Goal: Contribute content: Add original content to the website for others to see

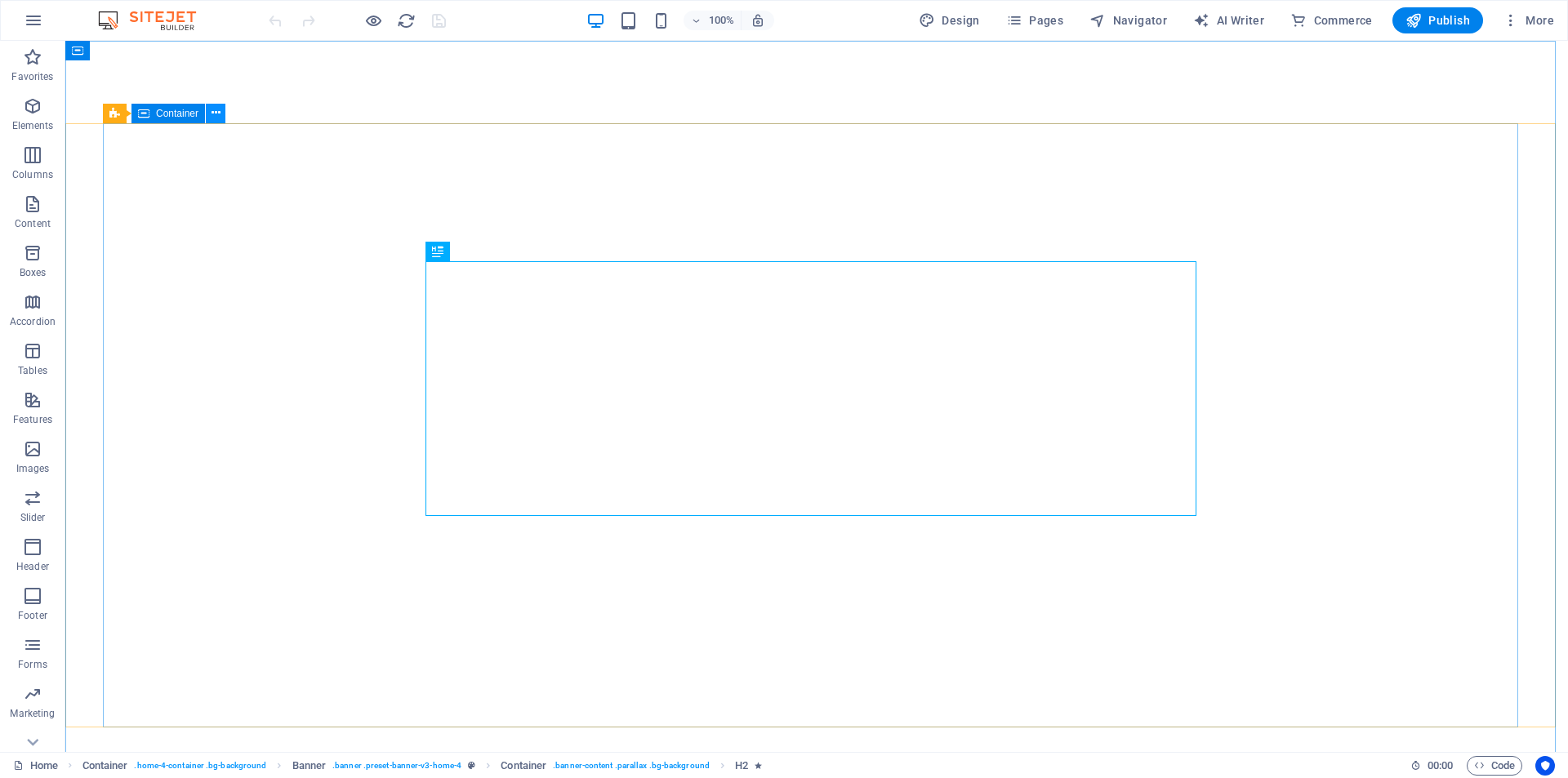
click at [213, 113] on icon at bounding box center [215, 112] width 9 height 17
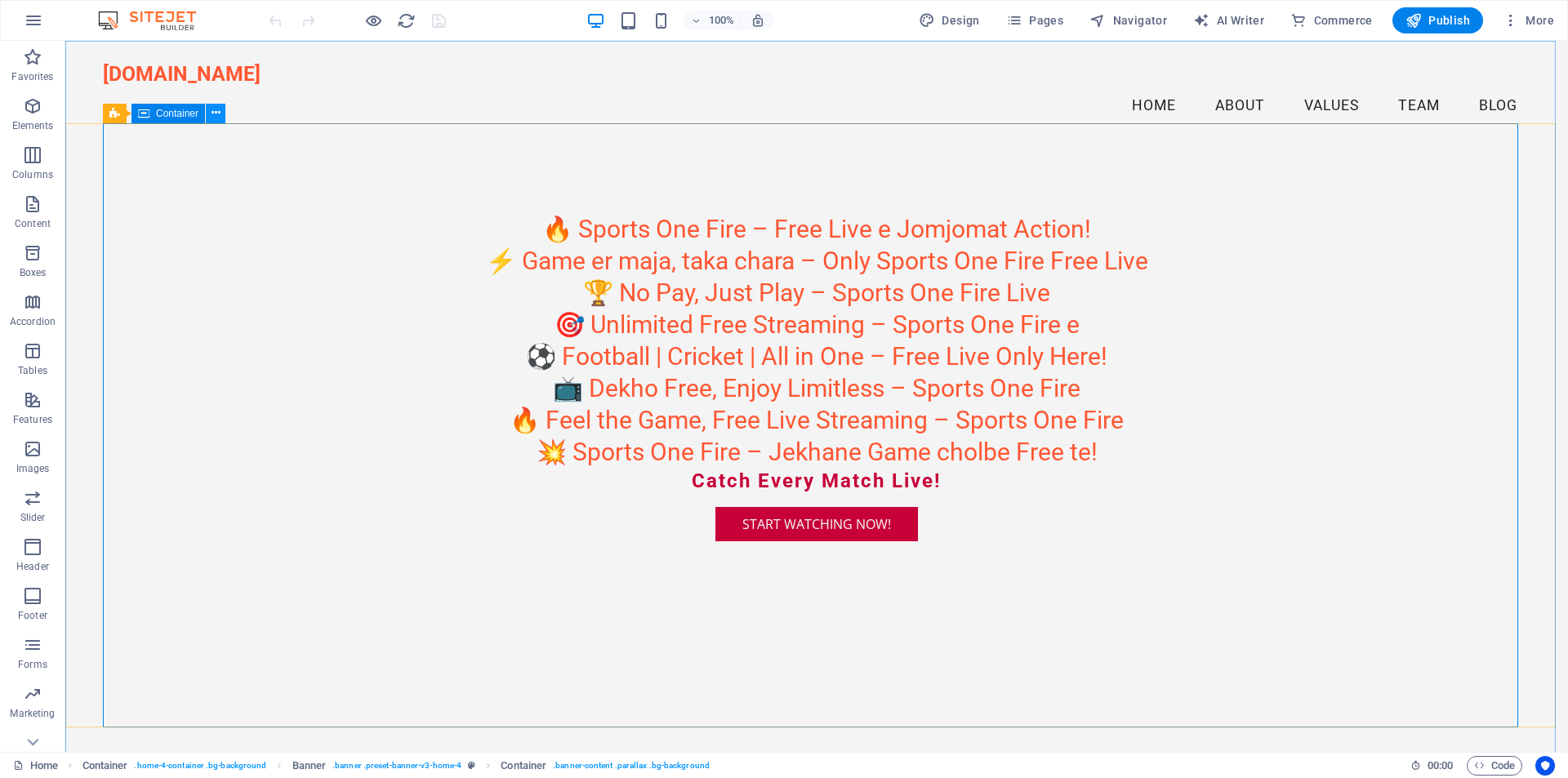
click at [214, 113] on icon at bounding box center [215, 112] width 9 height 17
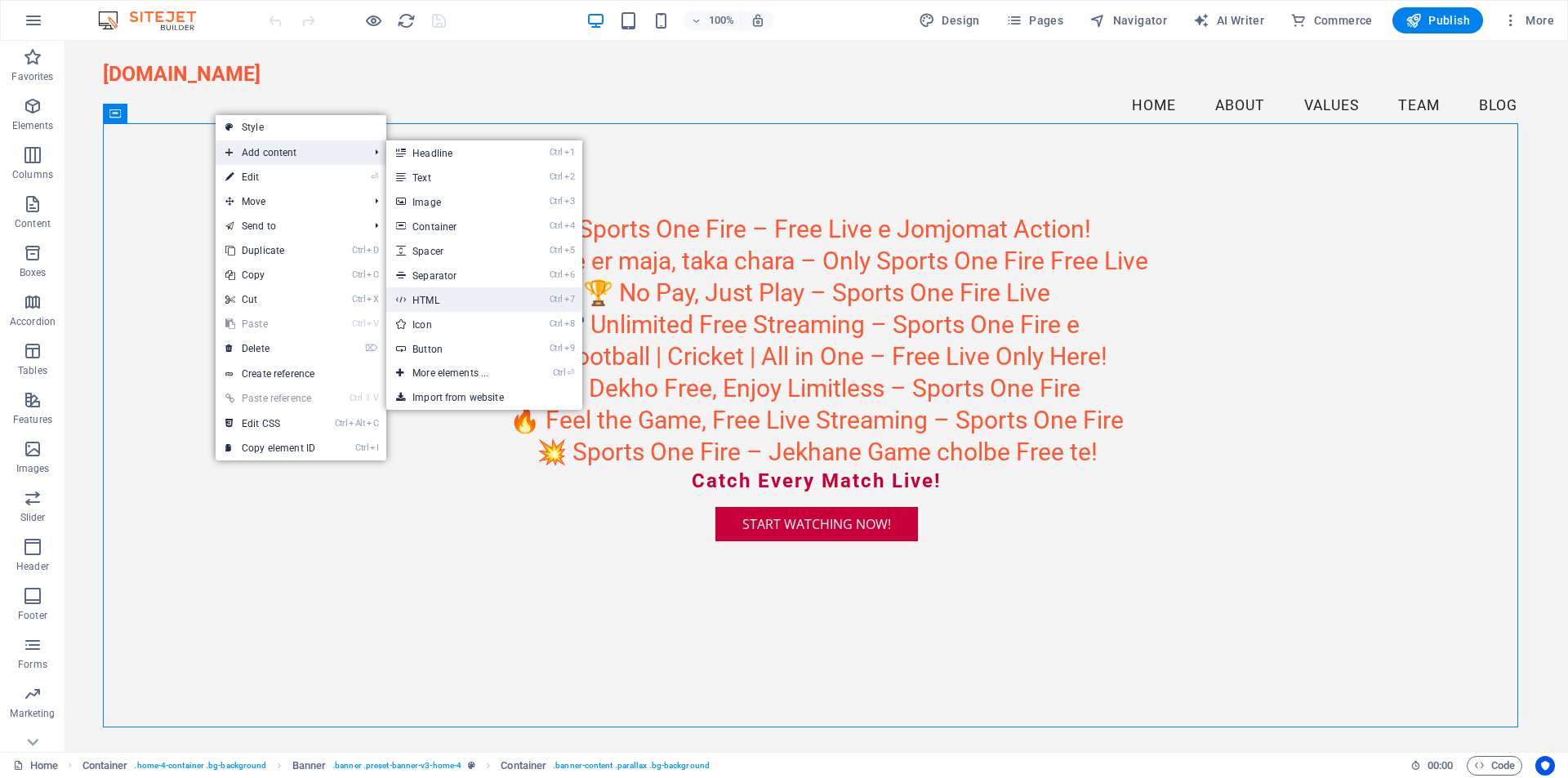
click at [489, 305] on link "Ctrl 7 HTML" at bounding box center [454, 300] width 135 height 25
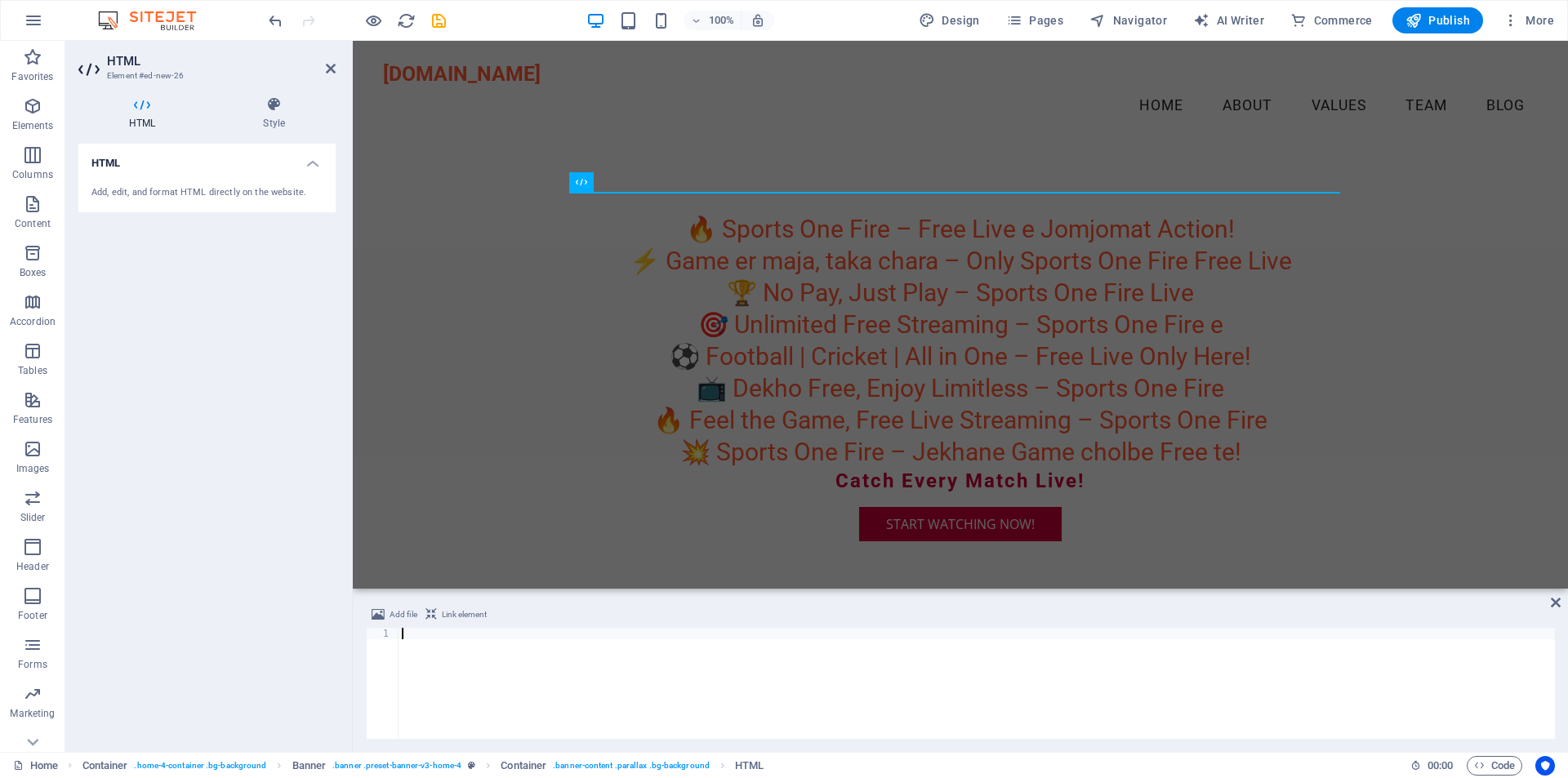
type textarea "<div id="container-ff010c54da75d27e6d8e58b809d4e00d"></div>"
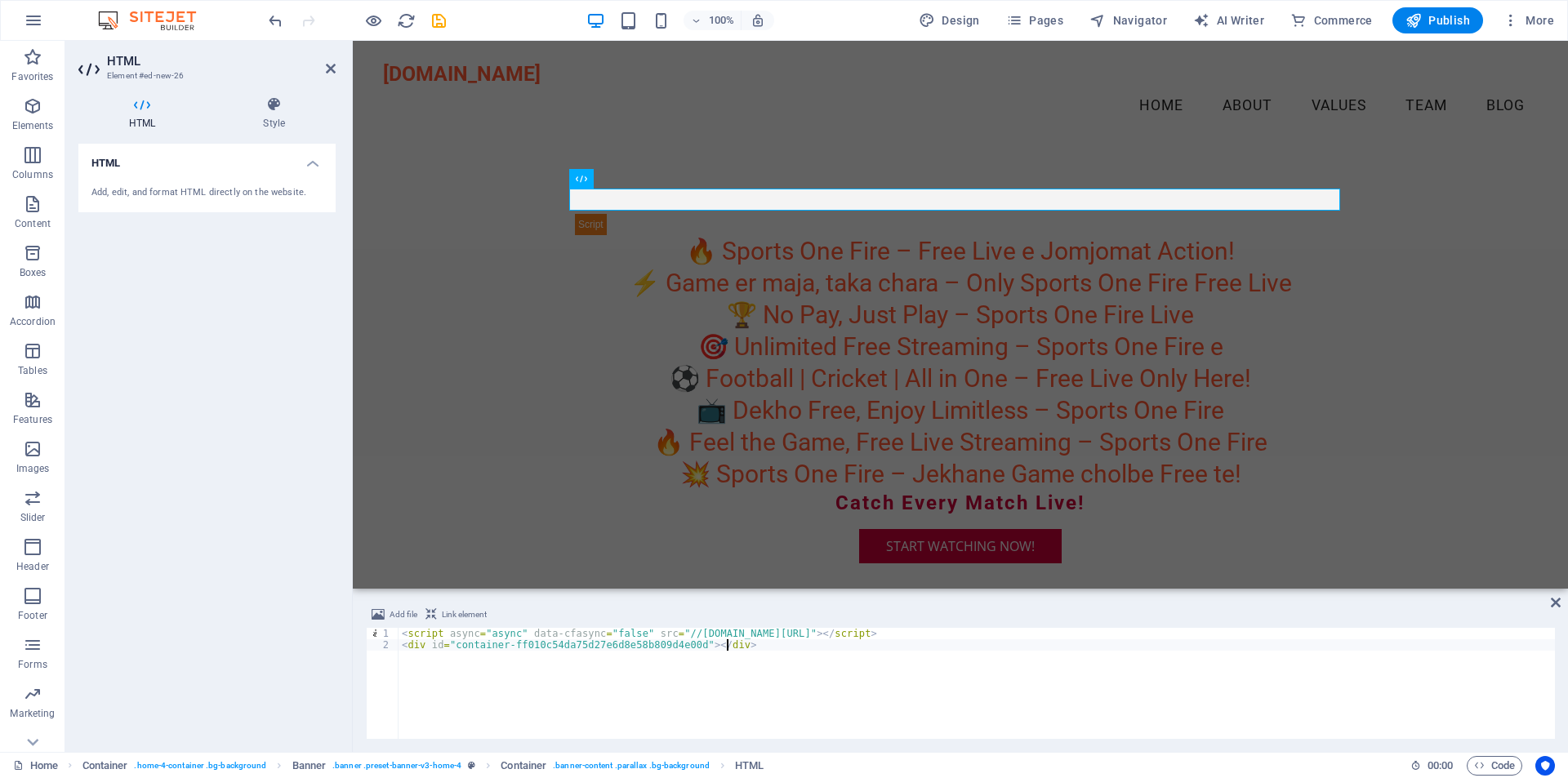
click at [257, 639] on div "HTML Add, edit, and format HTML directly on the website." at bounding box center [206, 442] width 257 height 595
click at [440, 15] on icon "save" at bounding box center [439, 21] width 19 height 19
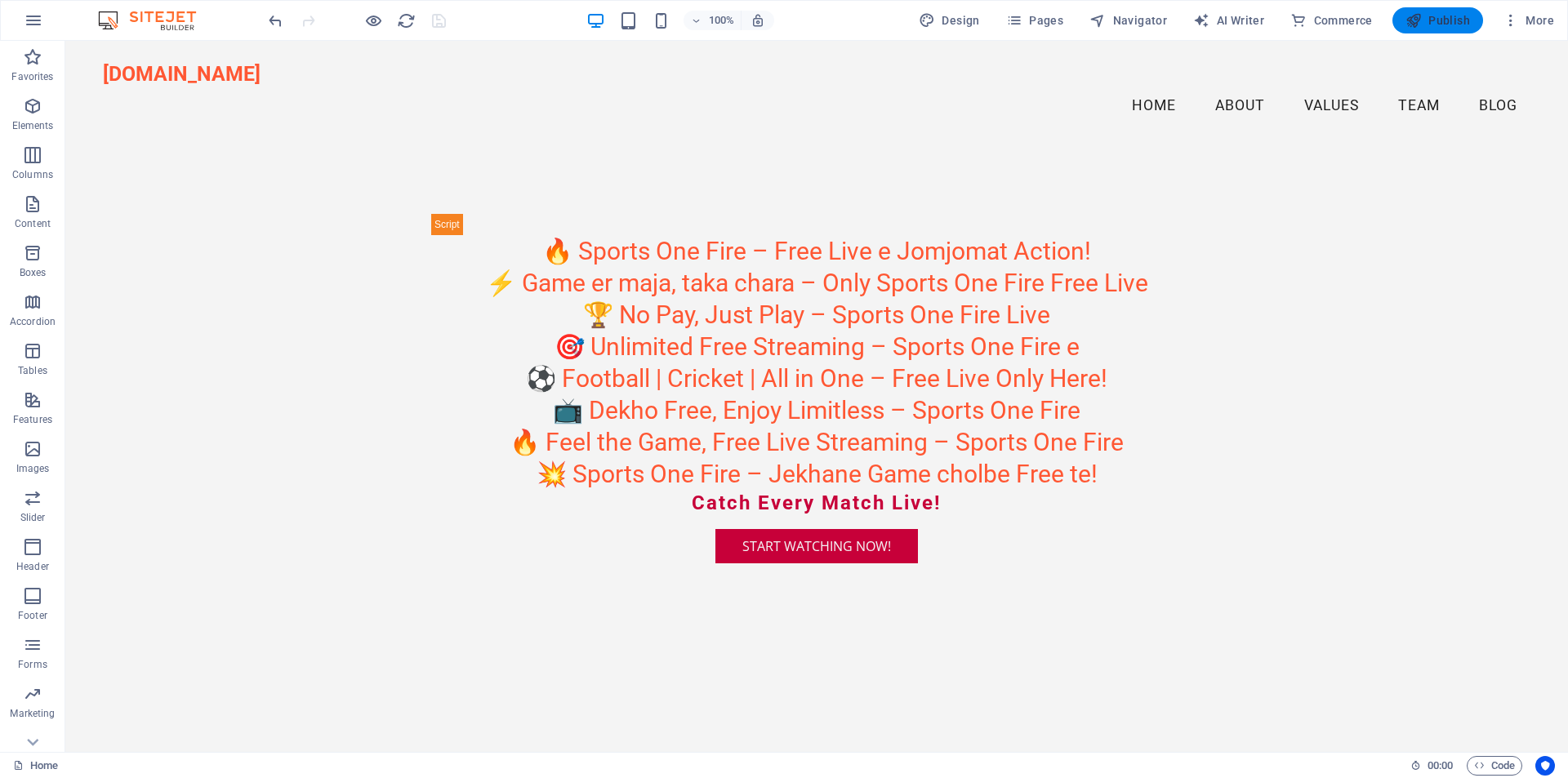
click at [1439, 18] on span "Publish" at bounding box center [1437, 20] width 65 height 16
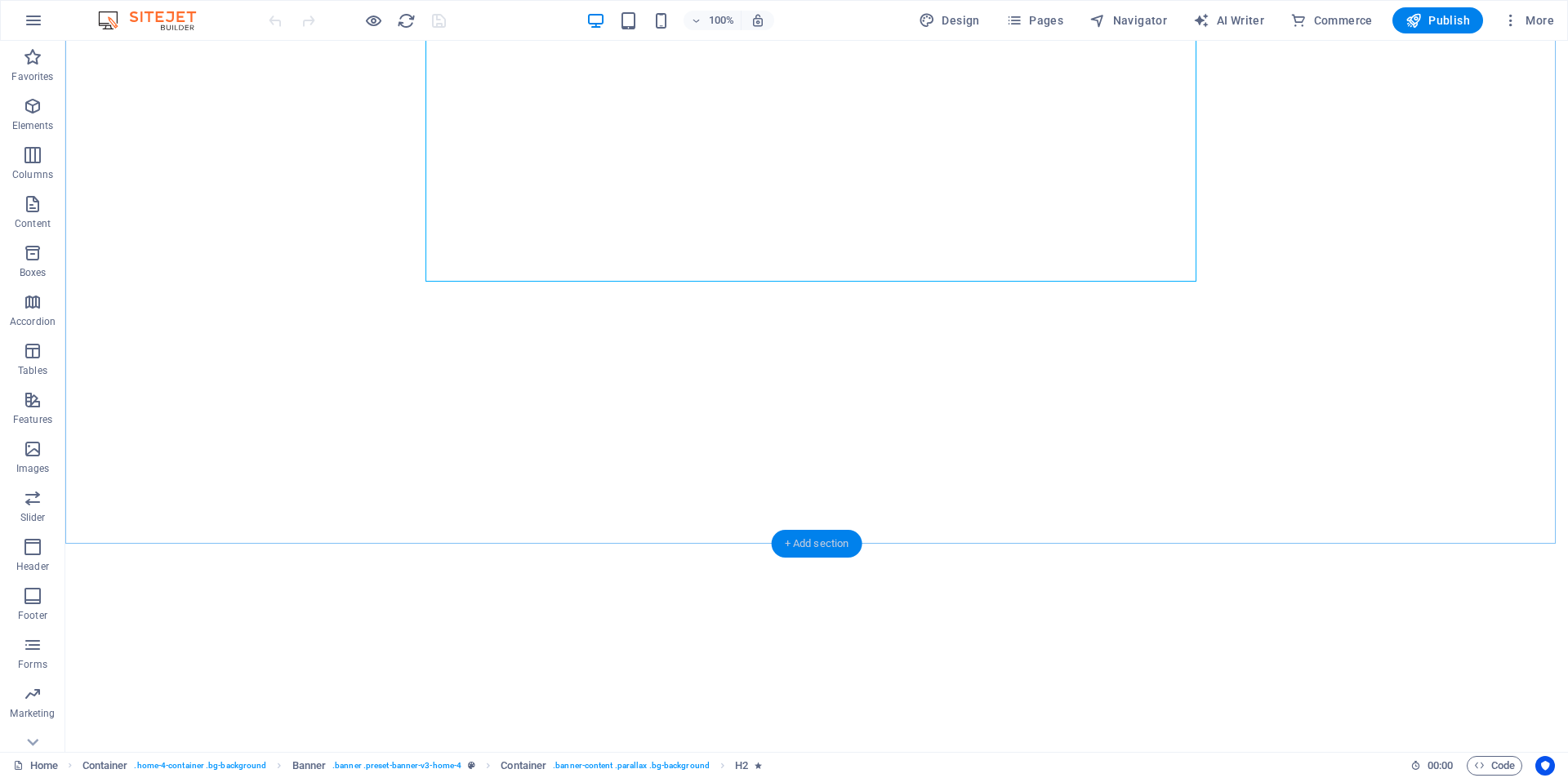
click at [811, 545] on div "+ Add section" at bounding box center [817, 544] width 90 height 28
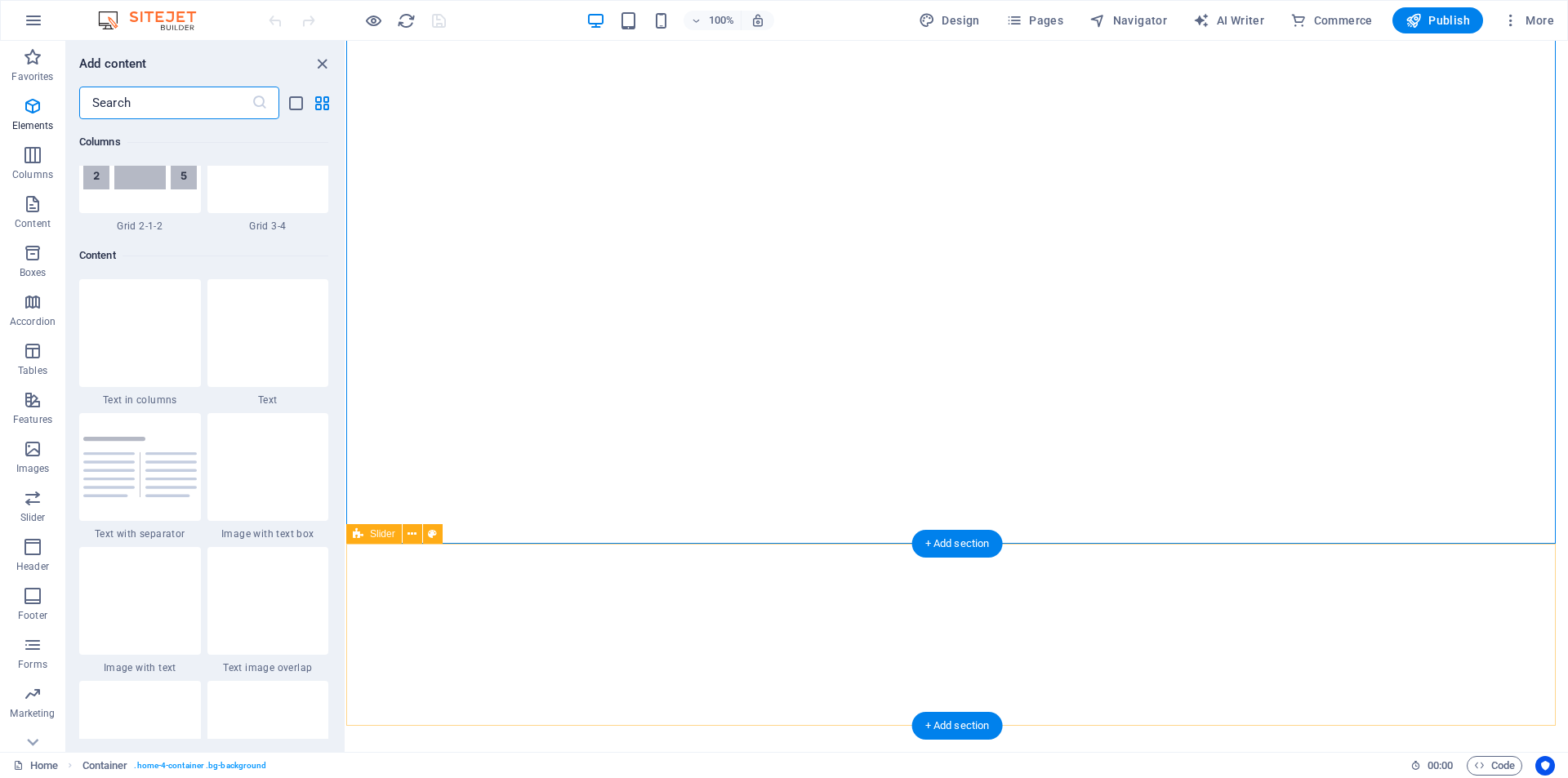
scroll to position [2857, 0]
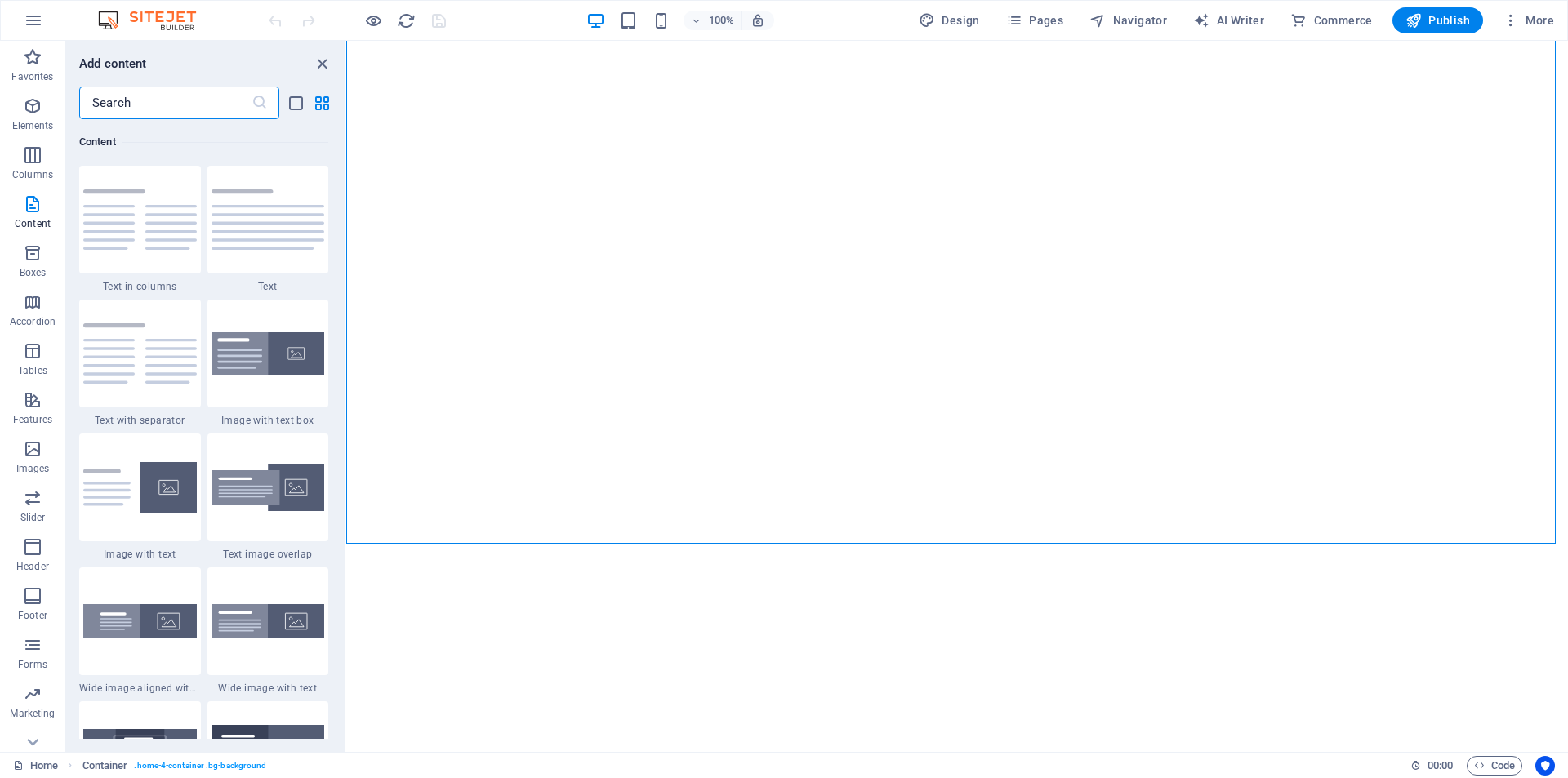
click at [136, 91] on input "text" at bounding box center [166, 102] width 173 height 33
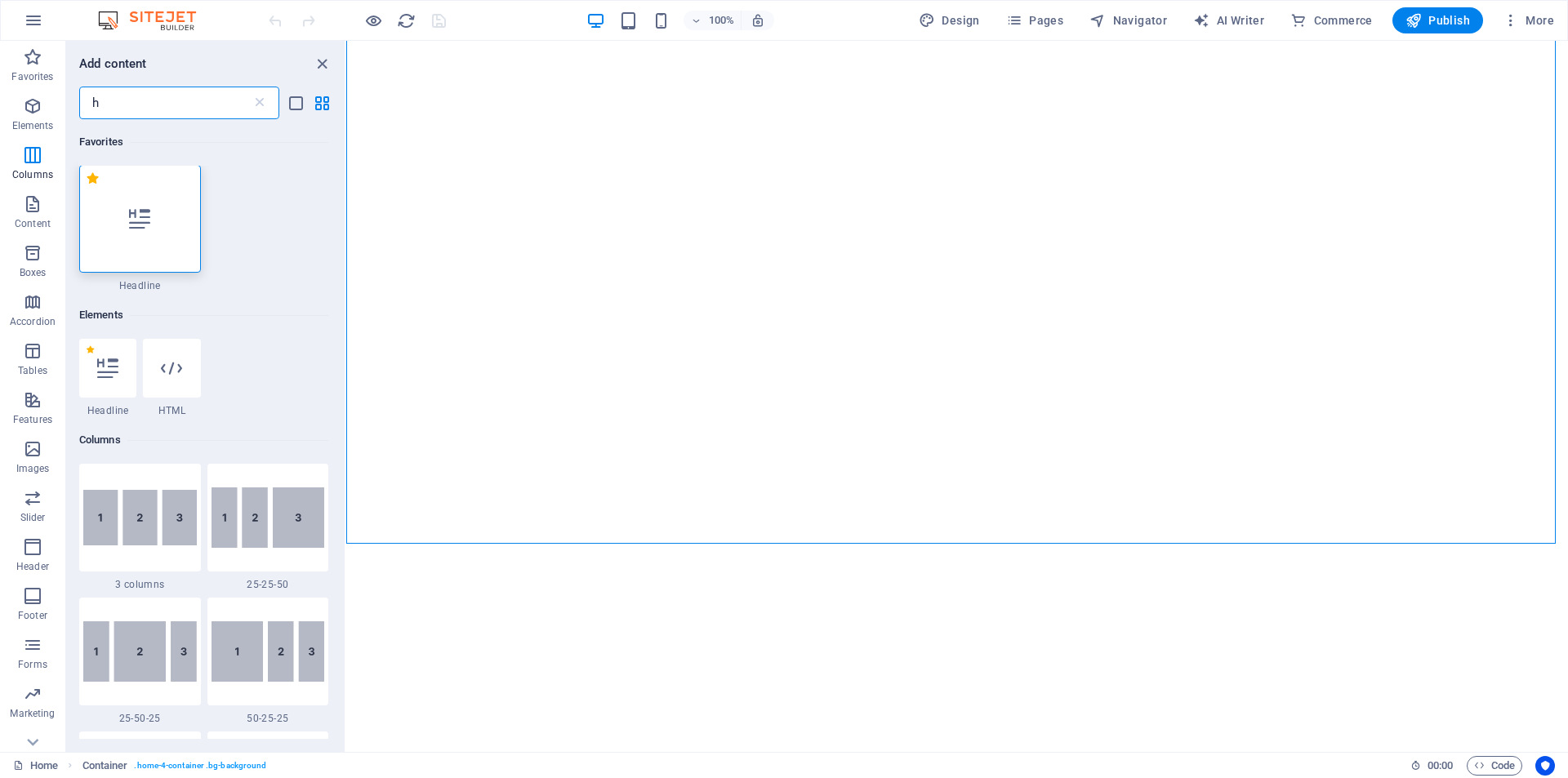
scroll to position [0, 0]
type input "h"
click at [170, 380] on div at bounding box center [172, 368] width 58 height 59
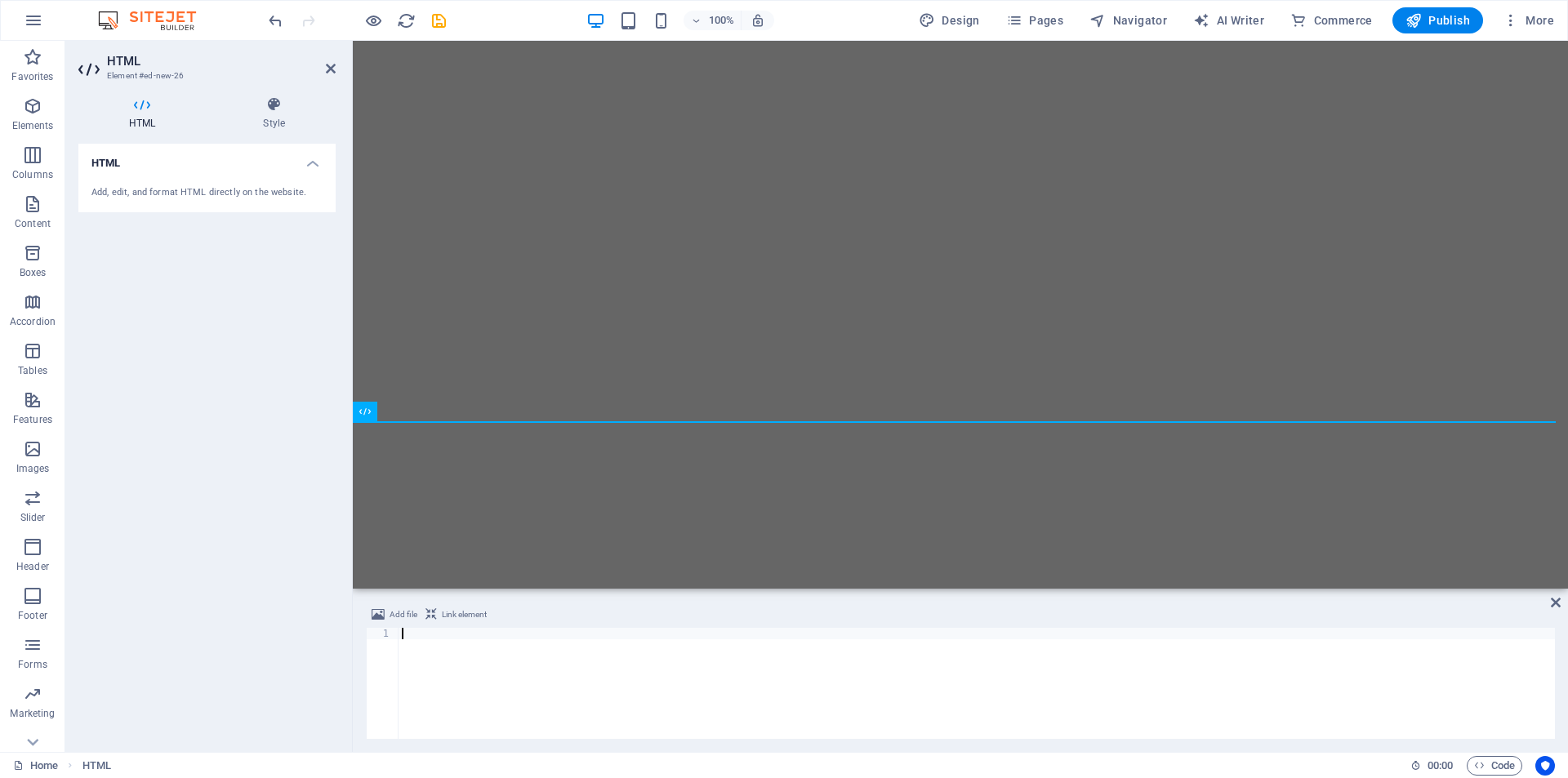
type textarea "<div id="container-ff010c54da75d27e6d8e58b809d4e00d"></div>"
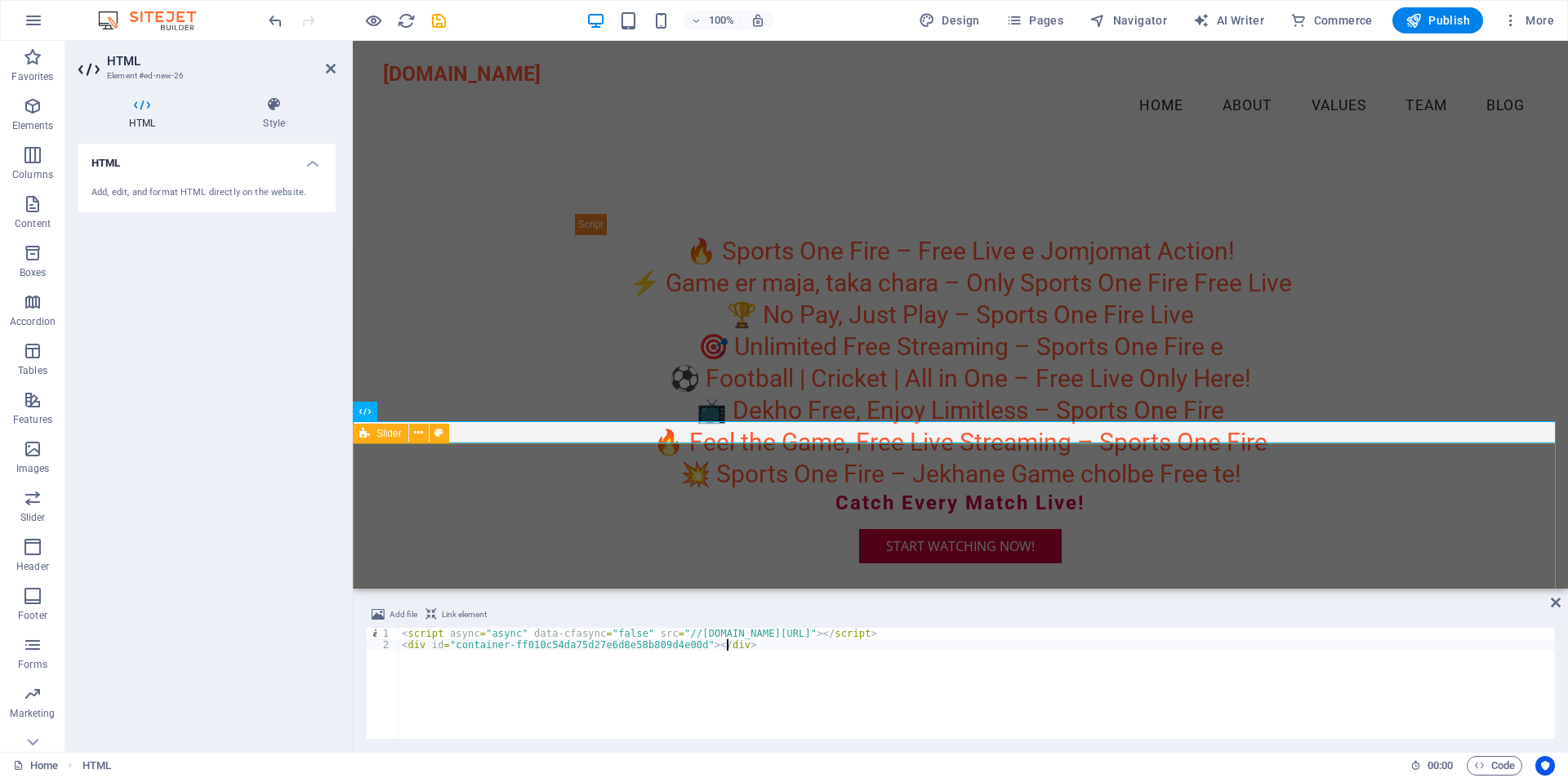
scroll to position [245, 0]
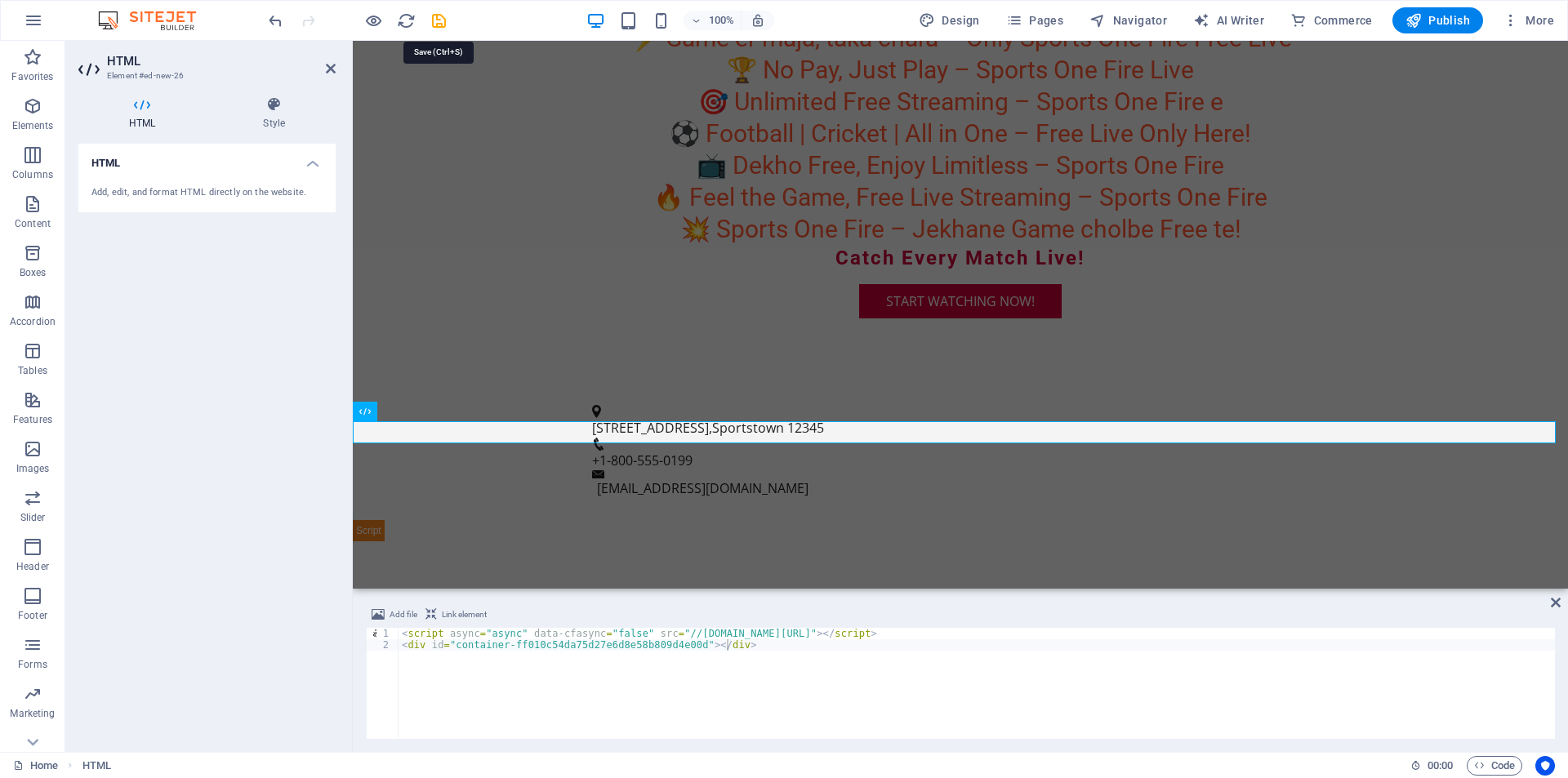
click at [447, 21] on icon "save" at bounding box center [439, 21] width 19 height 19
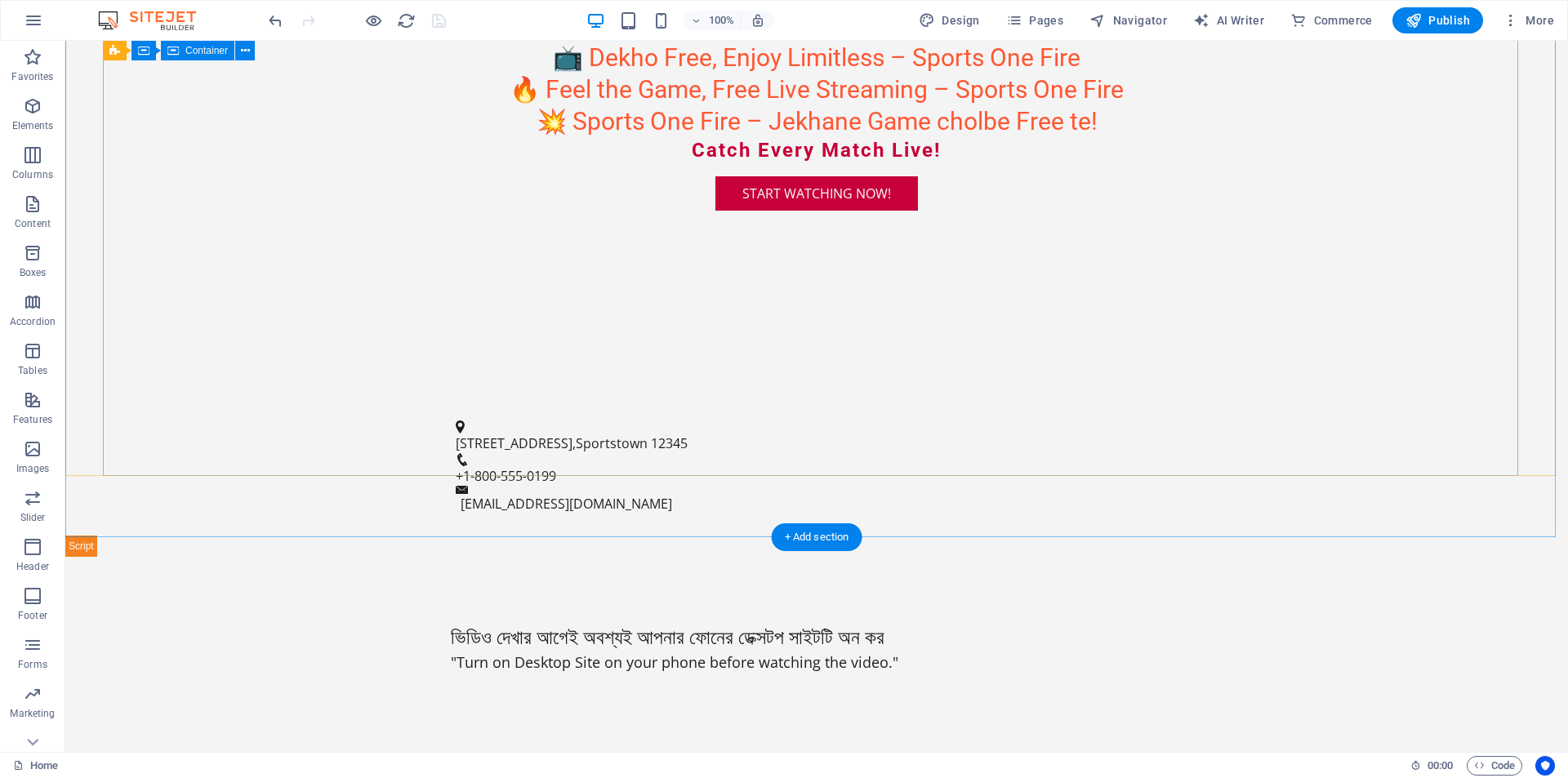
scroll to position [490, 0]
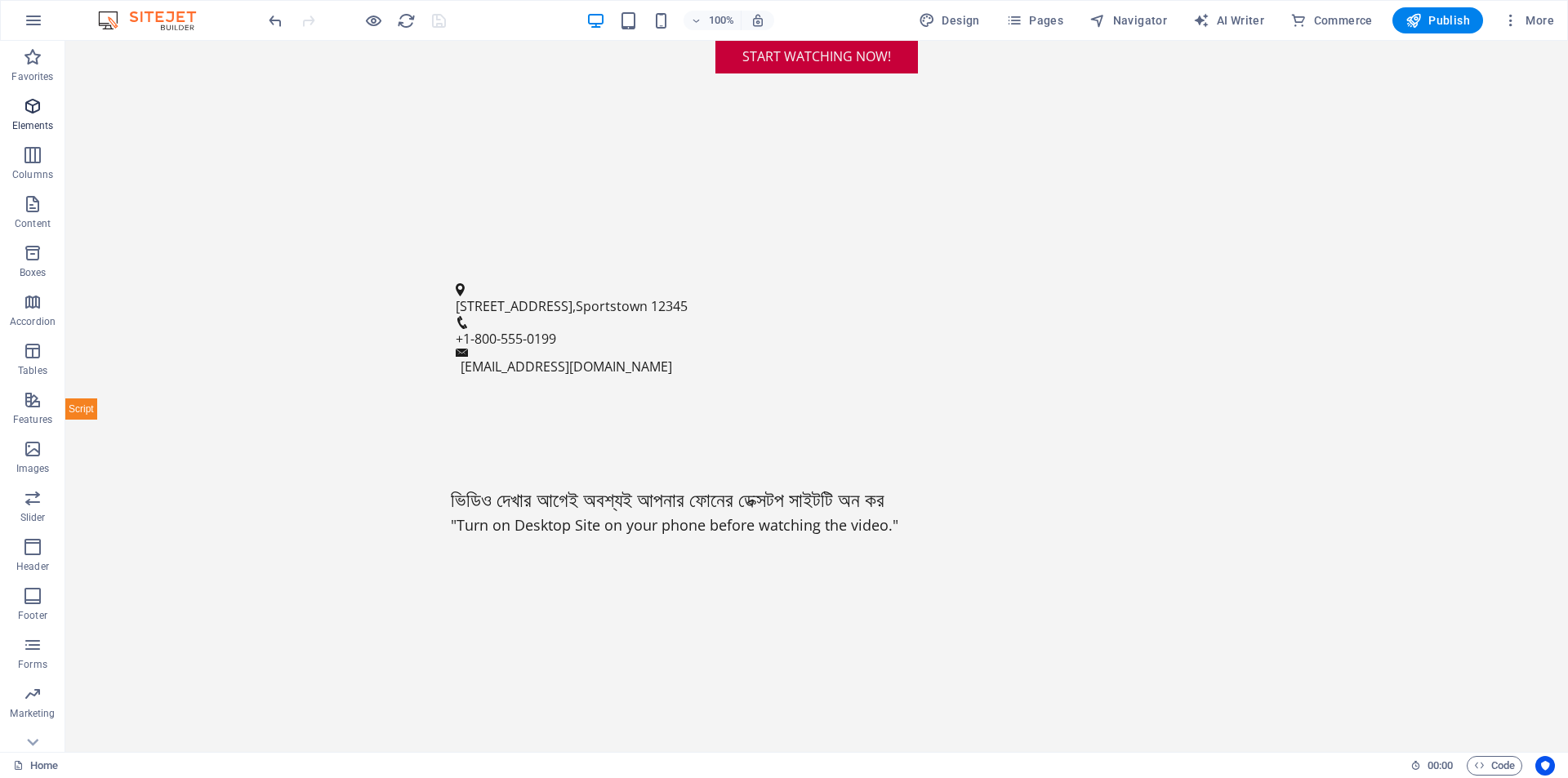
click at [41, 113] on icon "button" at bounding box center [33, 106] width 20 height 20
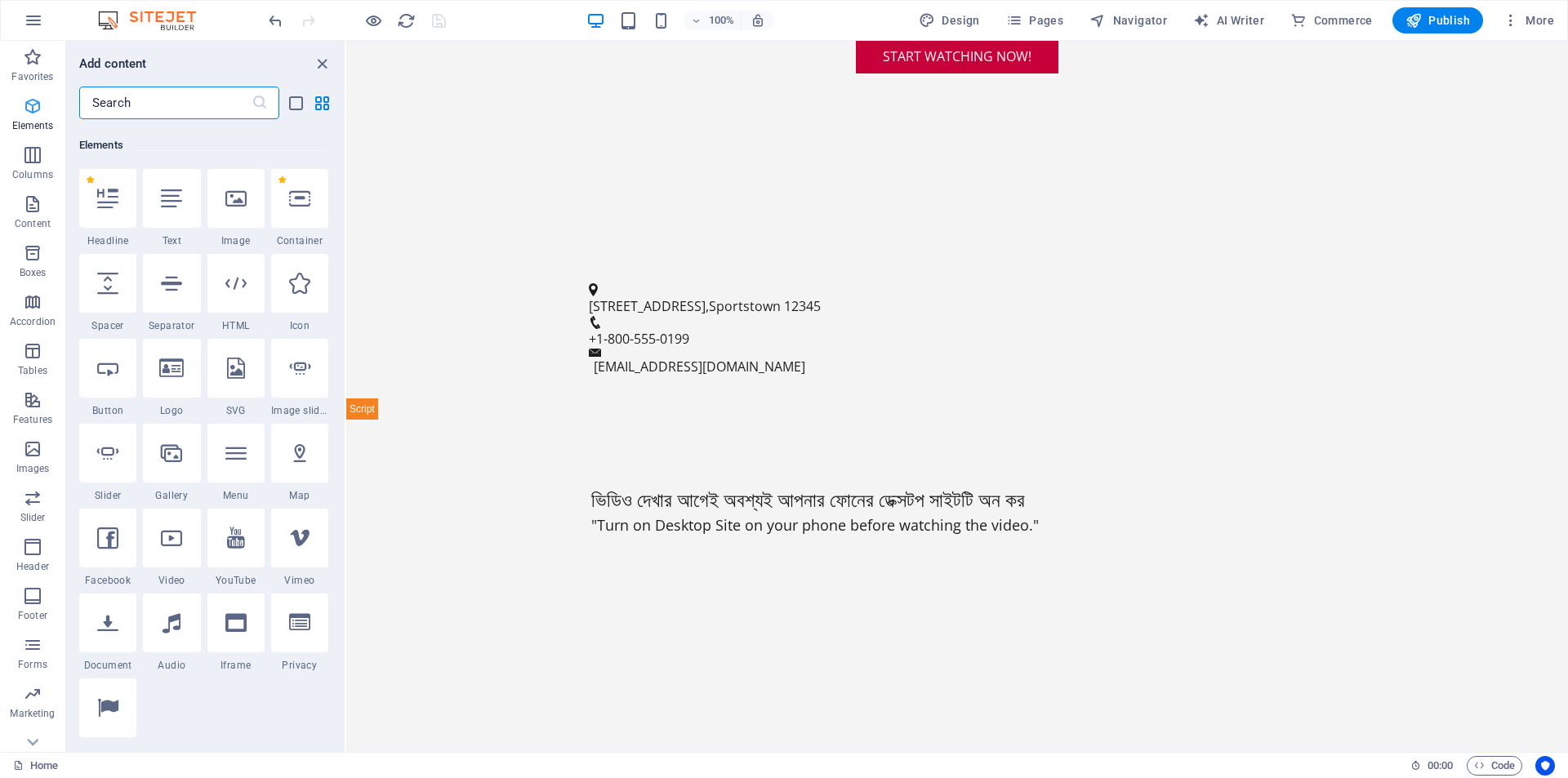
scroll to position [174, 0]
click at [237, 288] on icon at bounding box center [235, 280] width 21 height 21
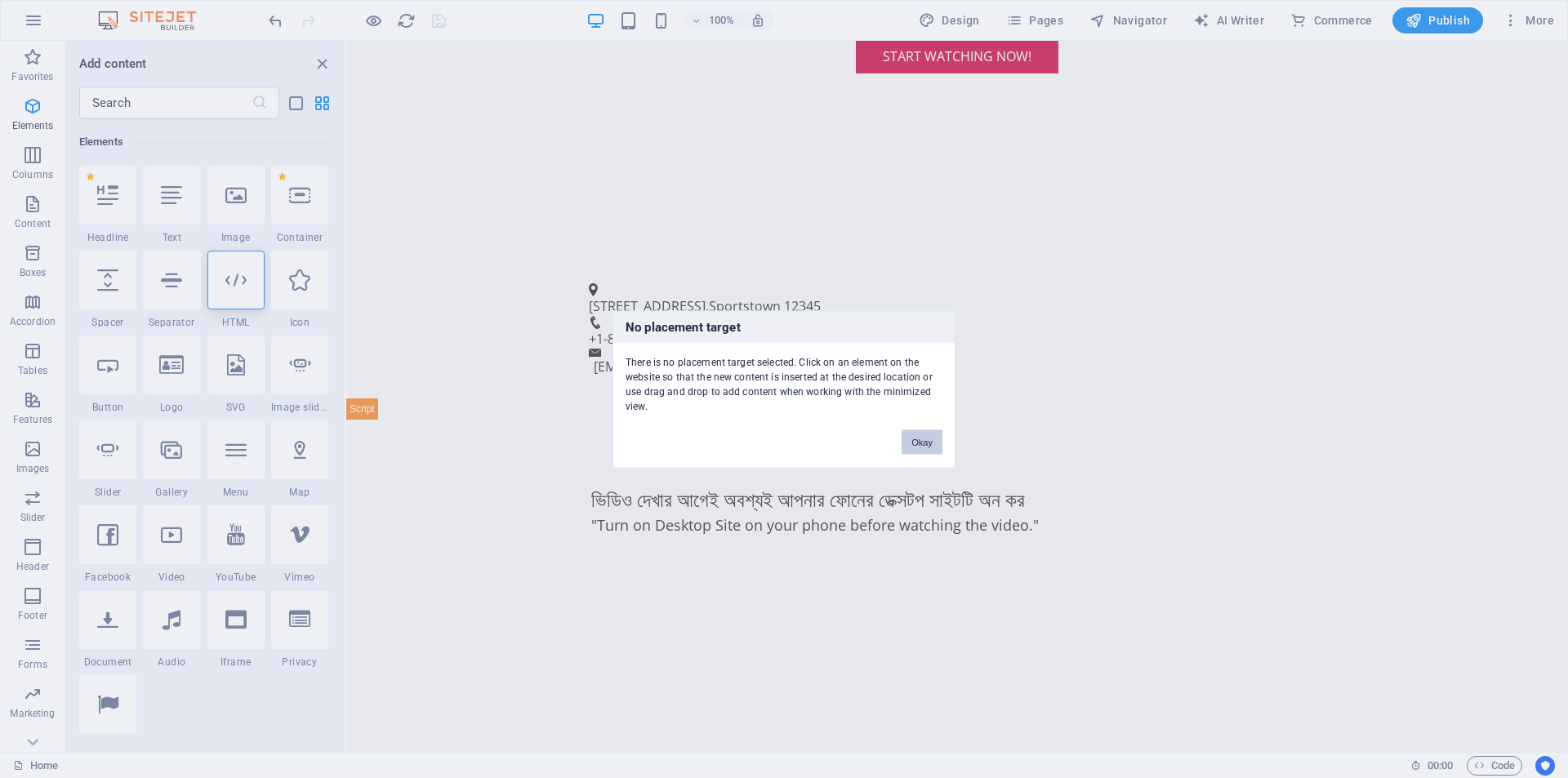
click at [922, 441] on button "Okay" at bounding box center [921, 442] width 41 height 25
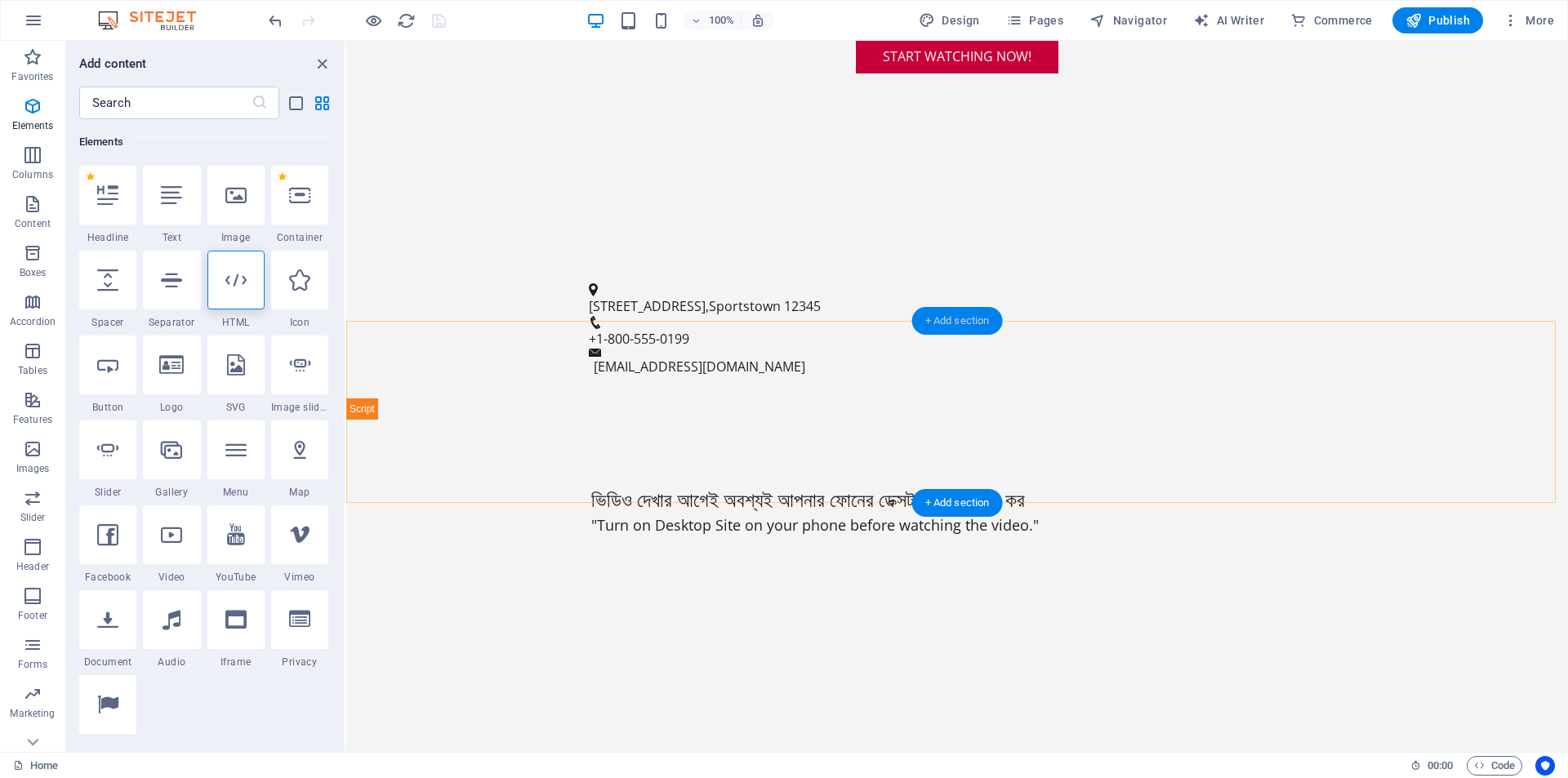
click at [953, 322] on div "+ Add section" at bounding box center [957, 321] width 90 height 28
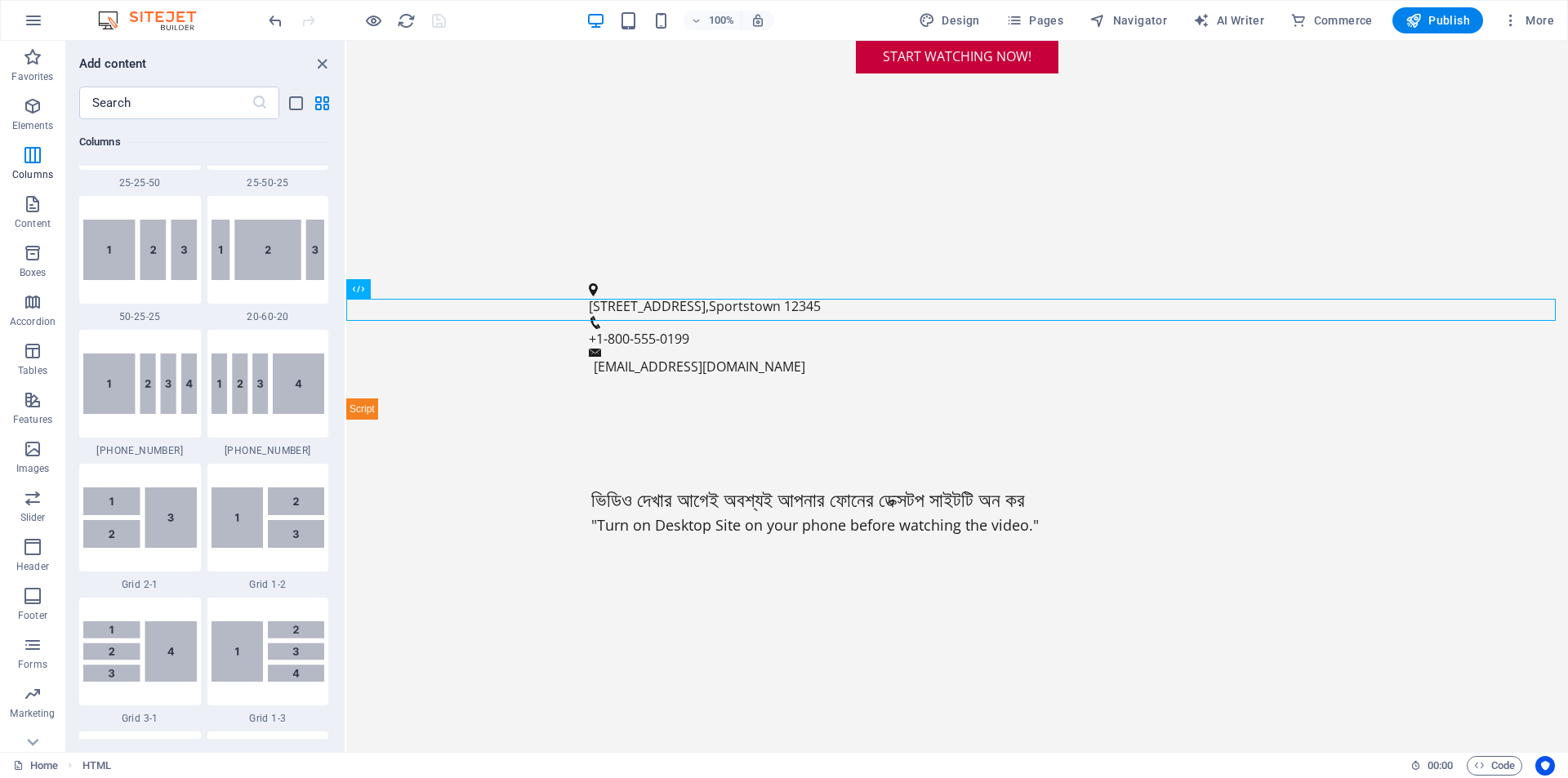
scroll to position [1714, 0]
click at [416, 288] on icon at bounding box center [414, 289] width 9 height 17
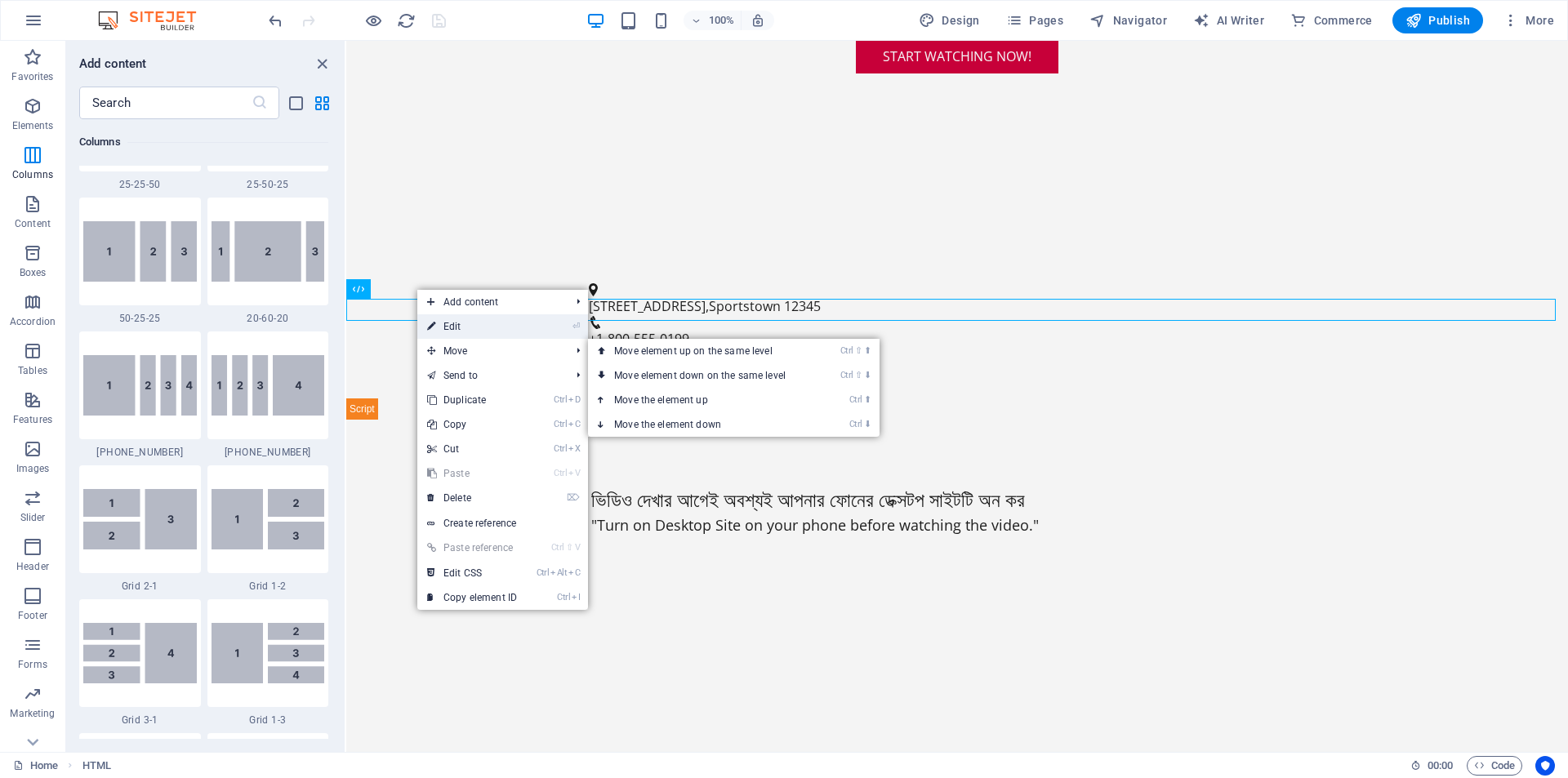
click at [455, 330] on link "⏎ Edit" at bounding box center [471, 326] width 109 height 25
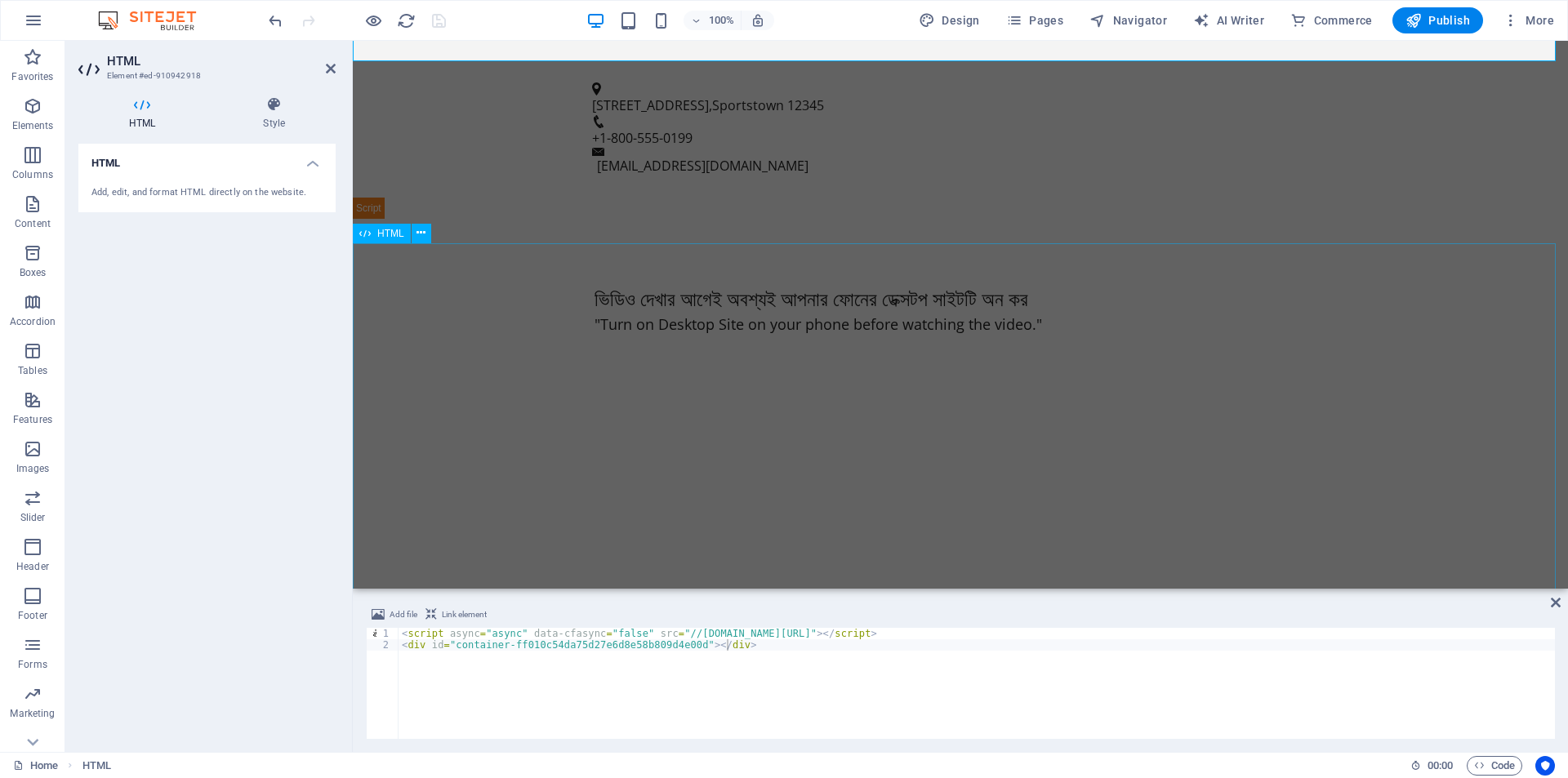
scroll to position [653, 0]
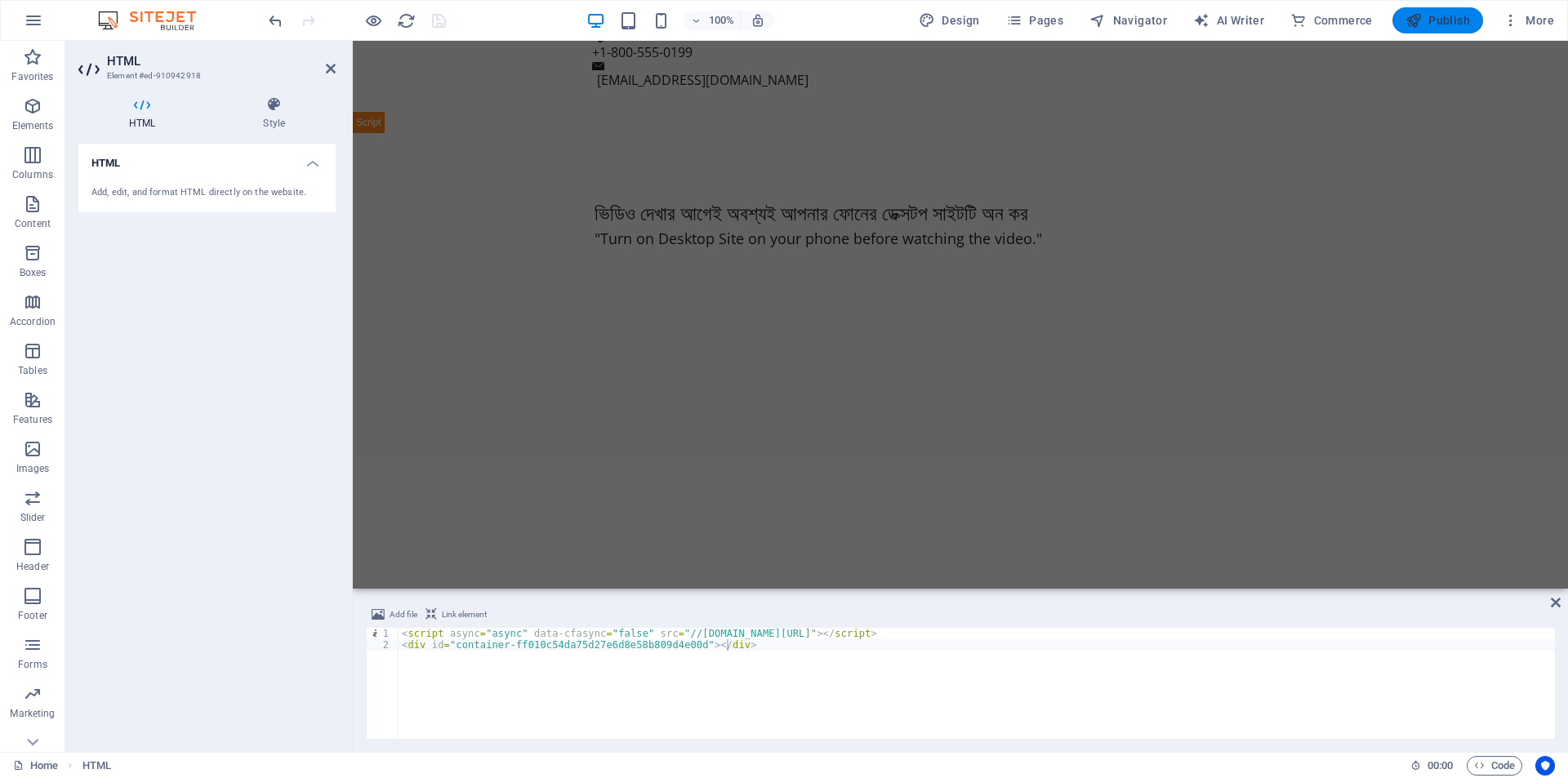
click at [1462, 21] on span "Publish" at bounding box center [1437, 20] width 65 height 16
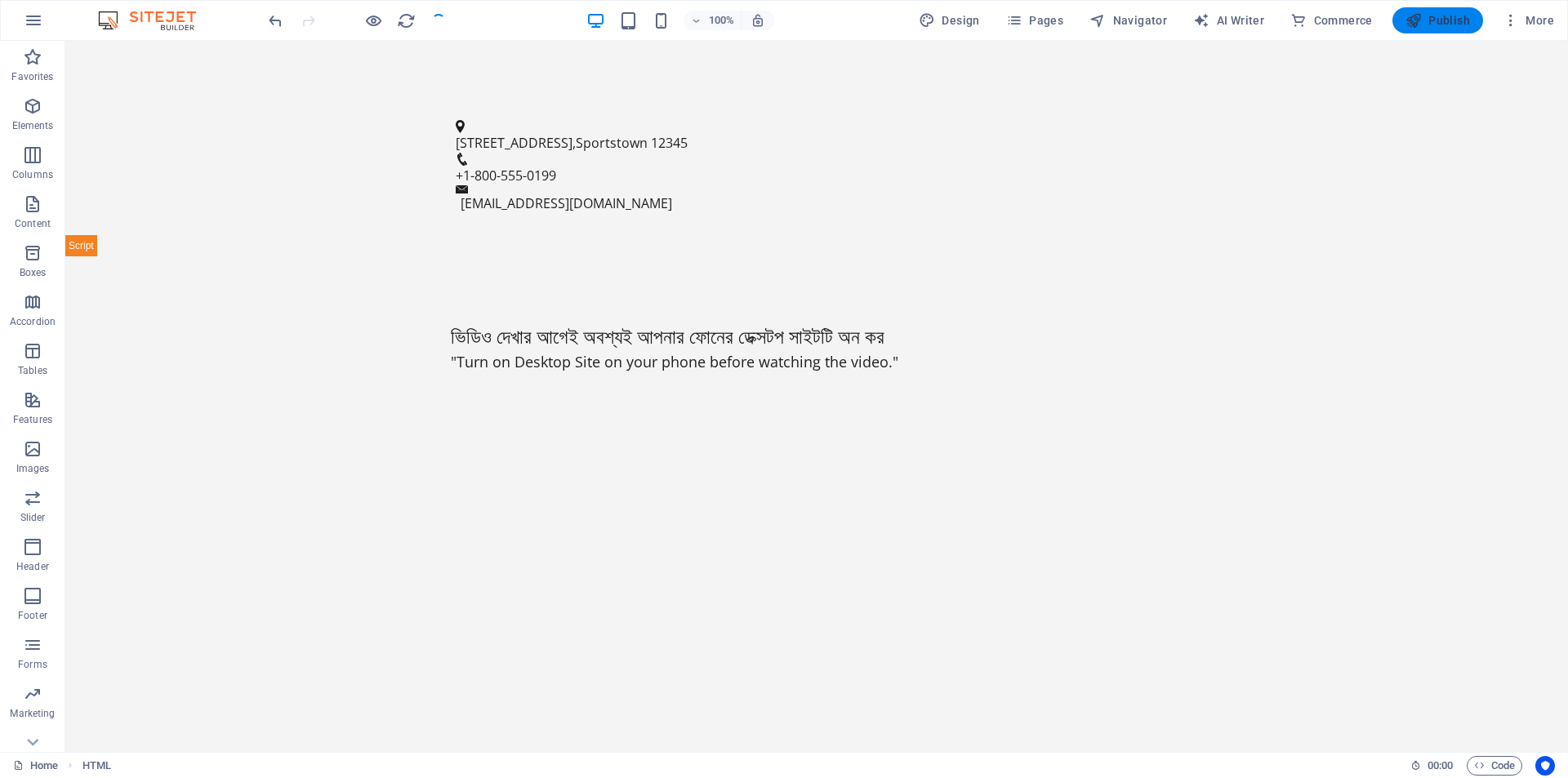
scroll to position [362, 0]
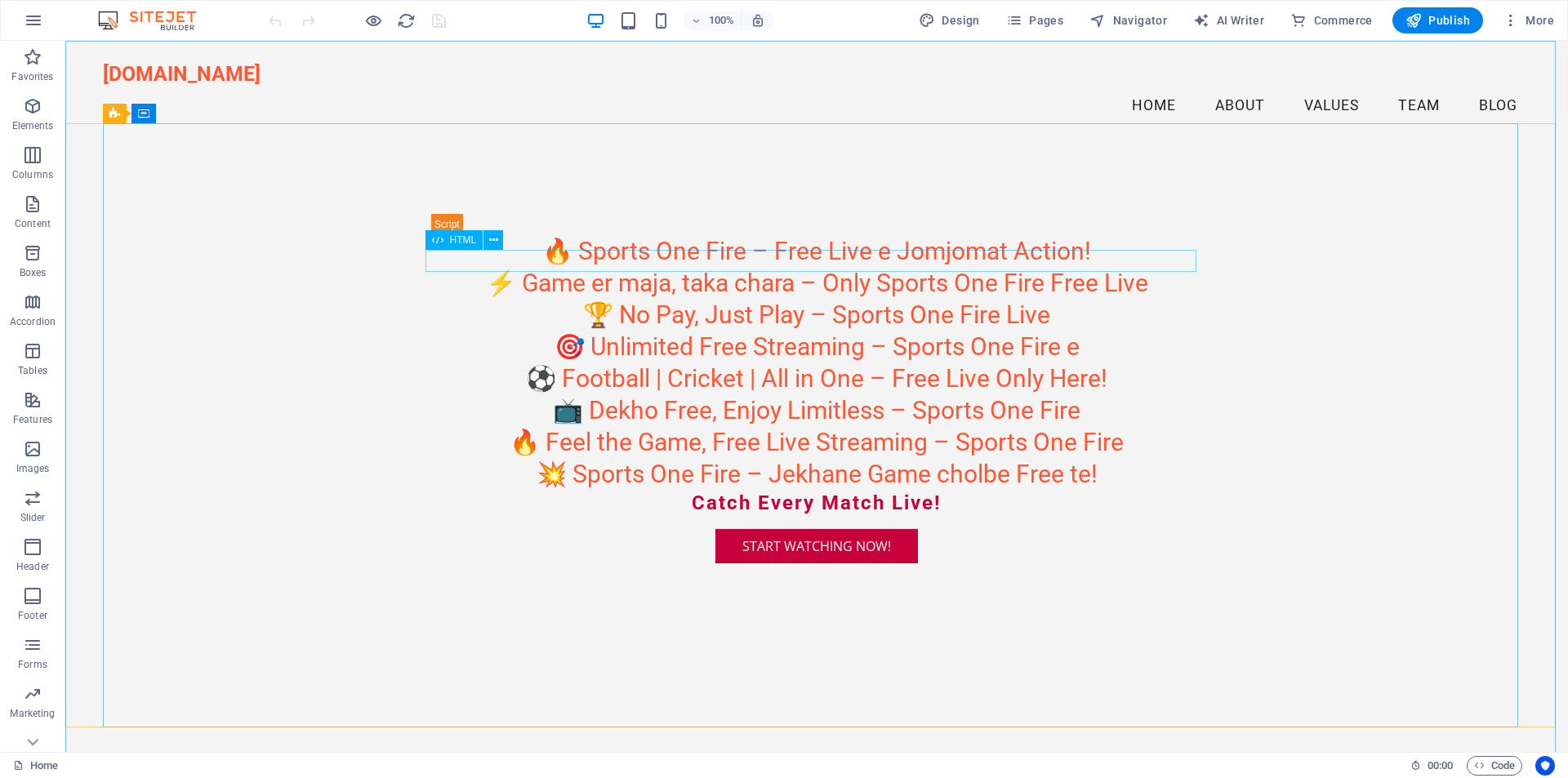
click at [461, 241] on span "HTML" at bounding box center [462, 240] width 27 height 10
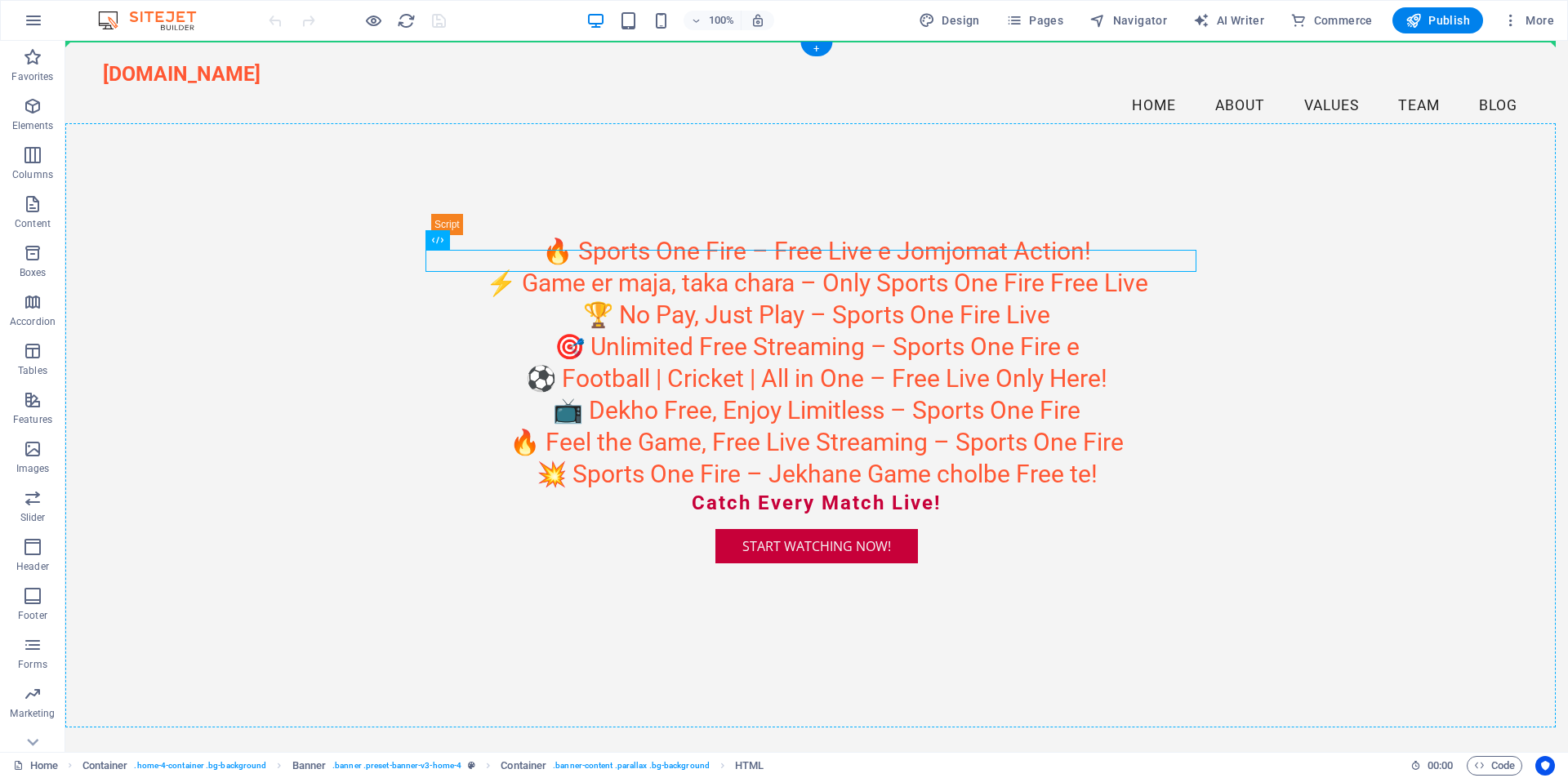
drag, startPoint x: 498, startPoint y: 271, endPoint x: 435, endPoint y: 223, distance: 79.2
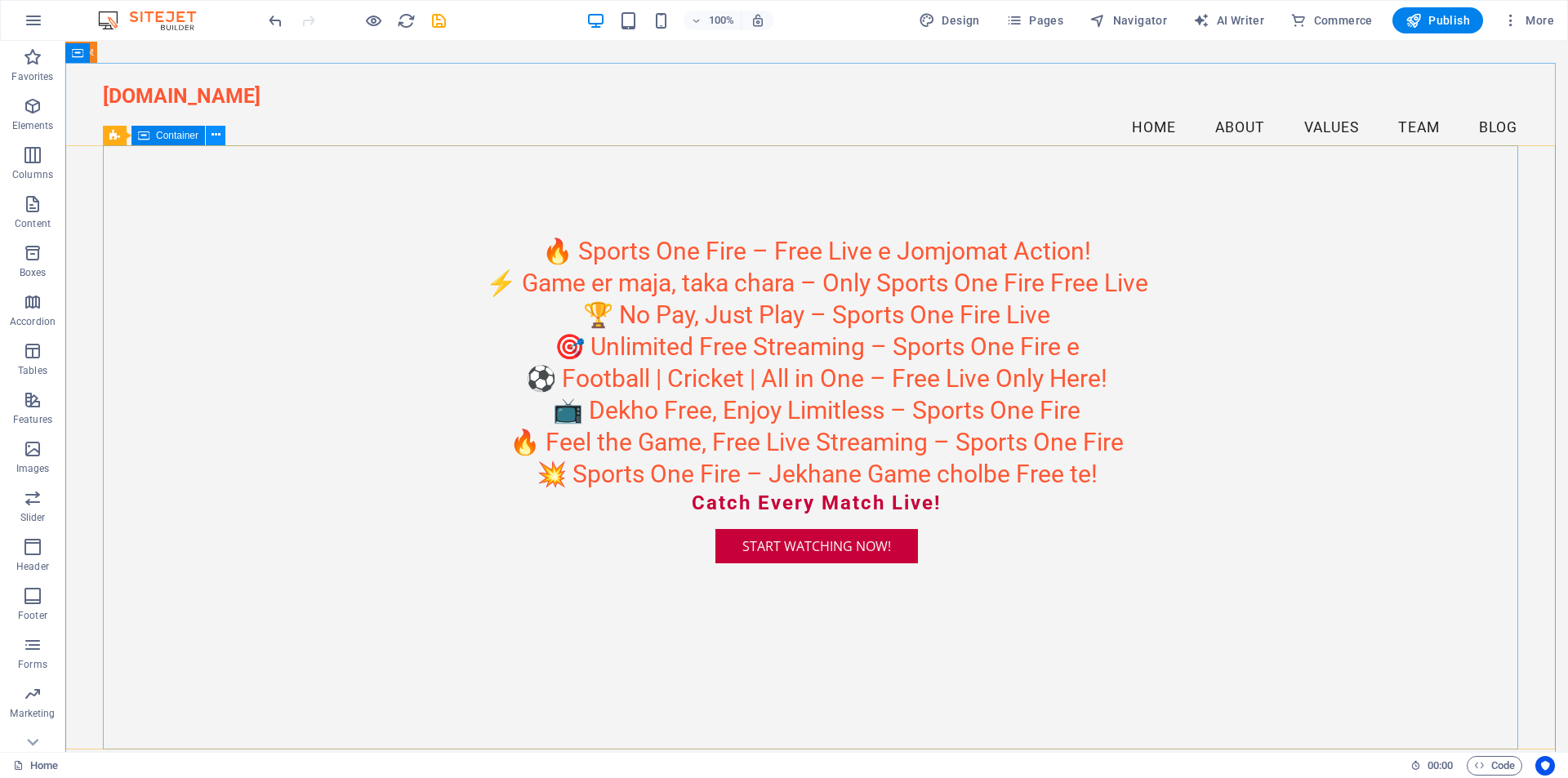
click at [219, 134] on icon at bounding box center [215, 135] width 9 height 17
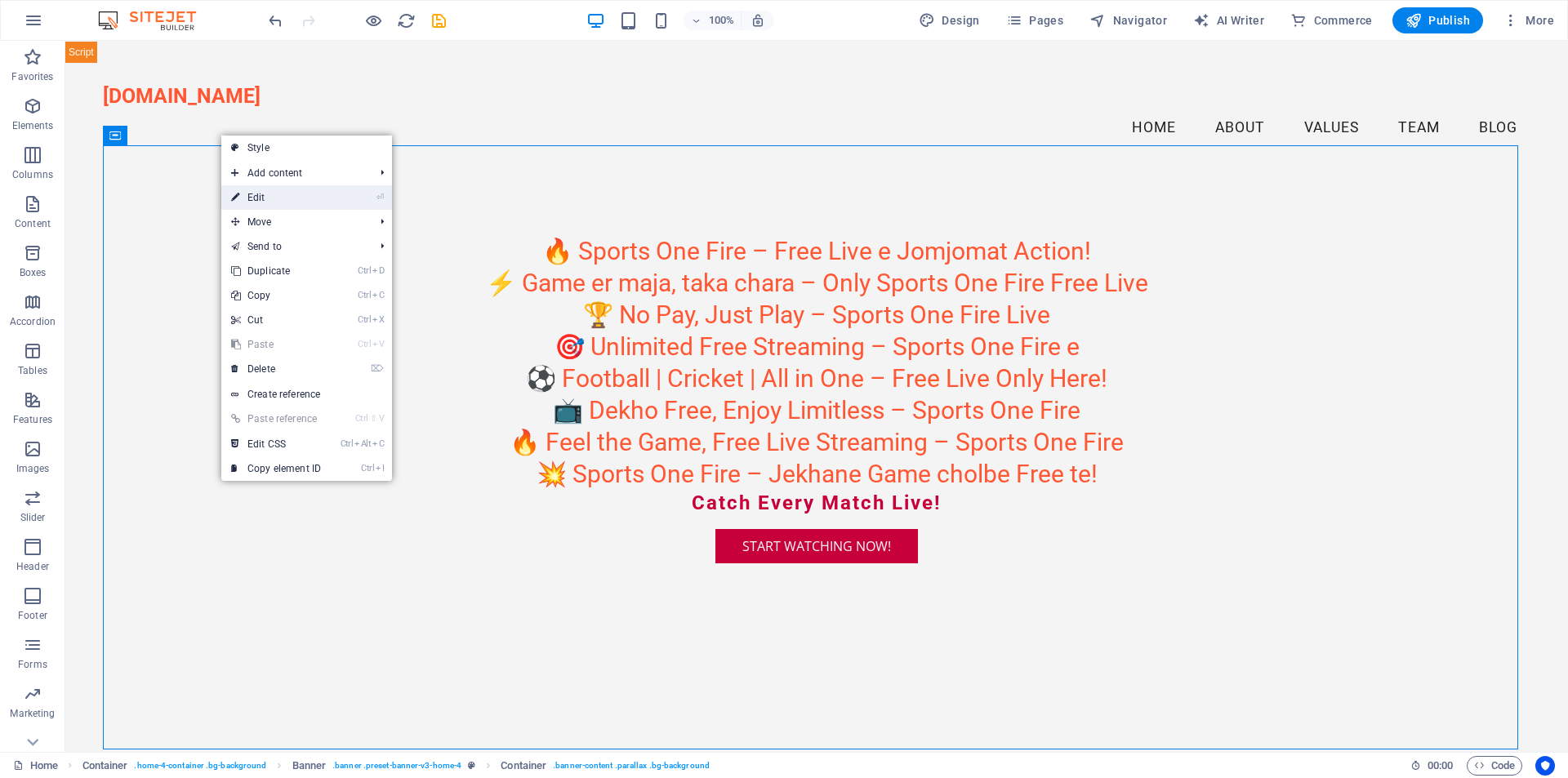
click at [352, 201] on li "⏎ Edit" at bounding box center [307, 197] width 171 height 25
click at [297, 201] on link "⏎ Edit" at bounding box center [276, 197] width 109 height 25
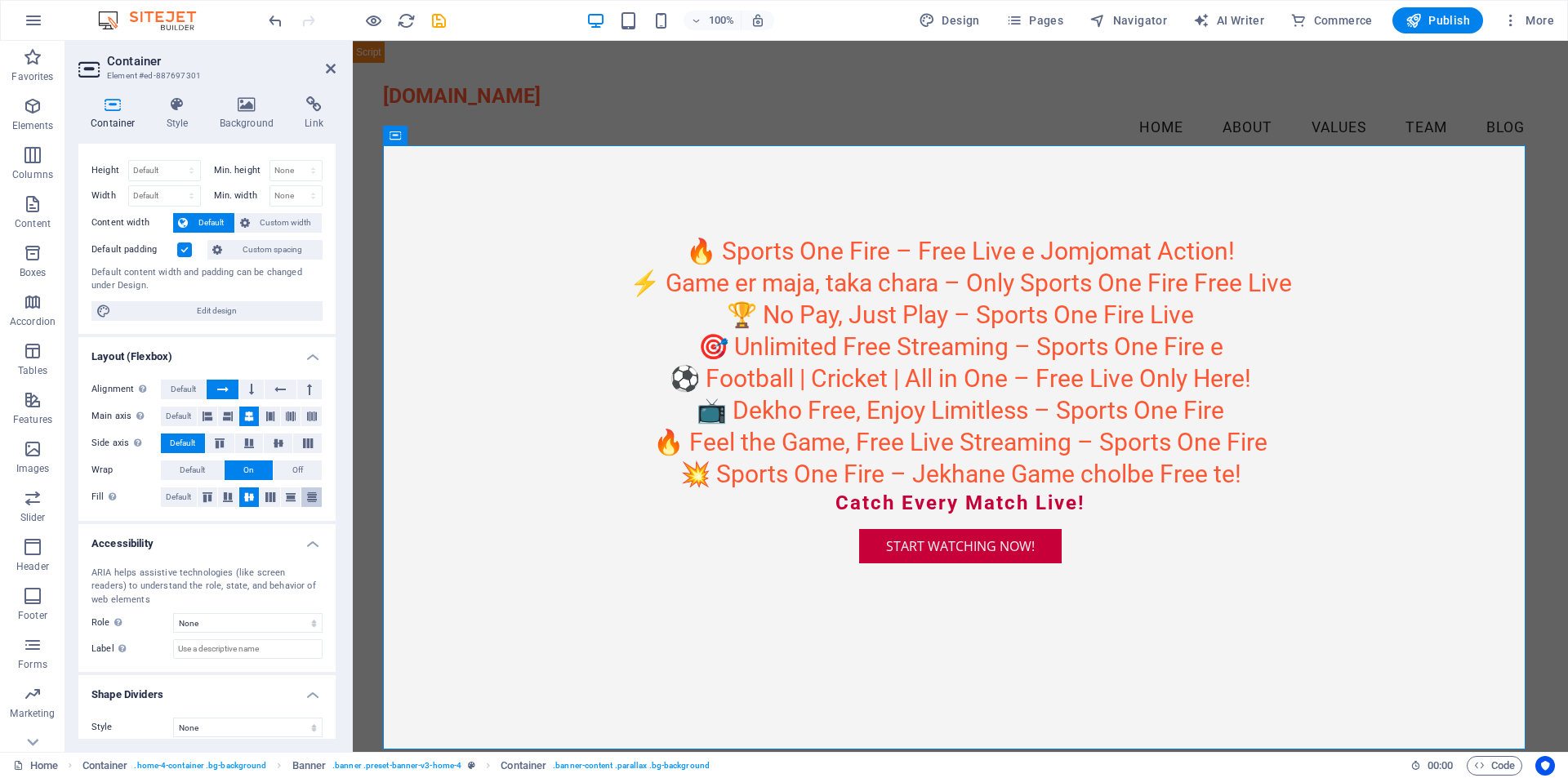
scroll to position [38, 0]
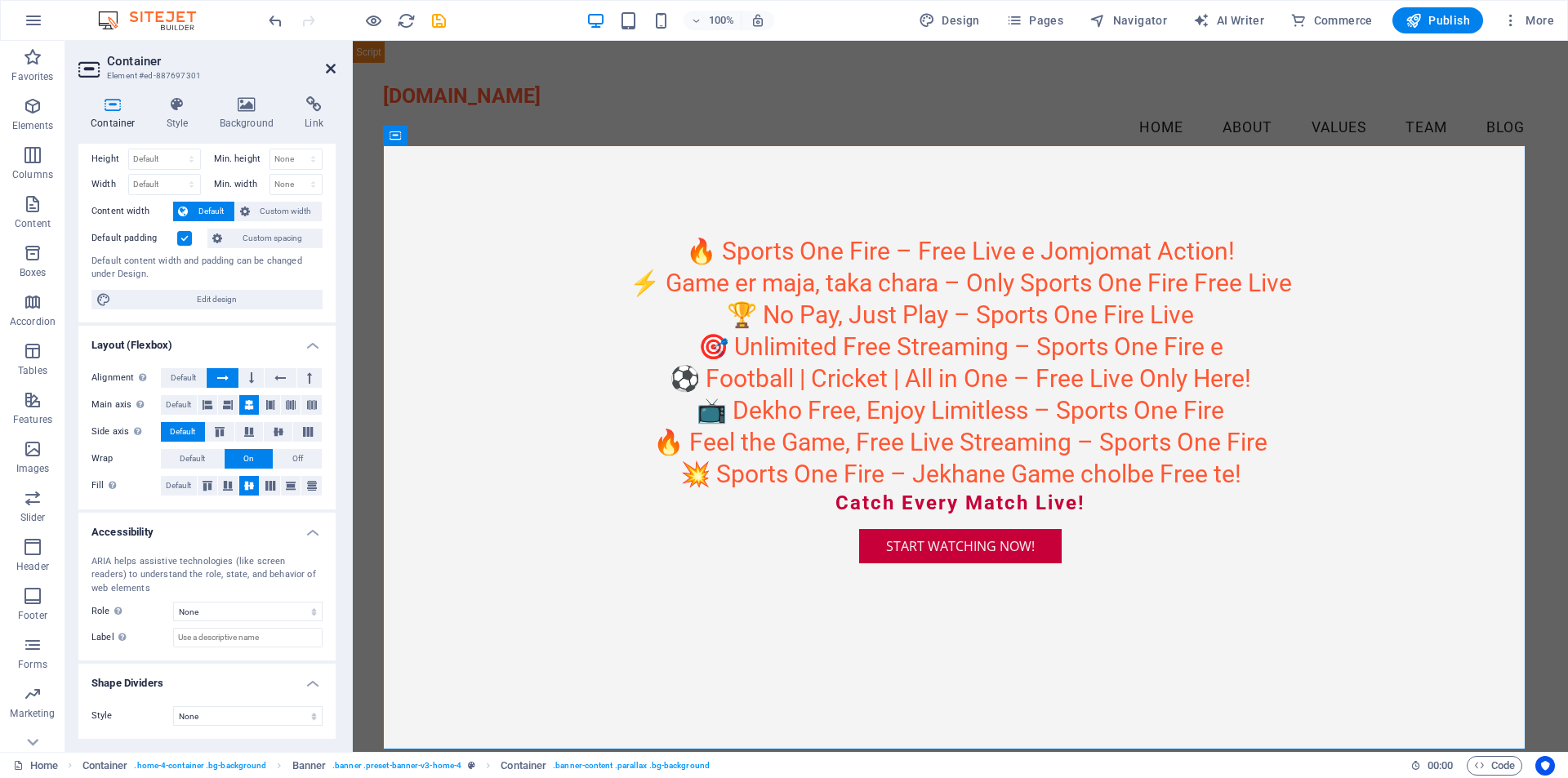
click at [329, 67] on icon at bounding box center [330, 68] width 10 height 13
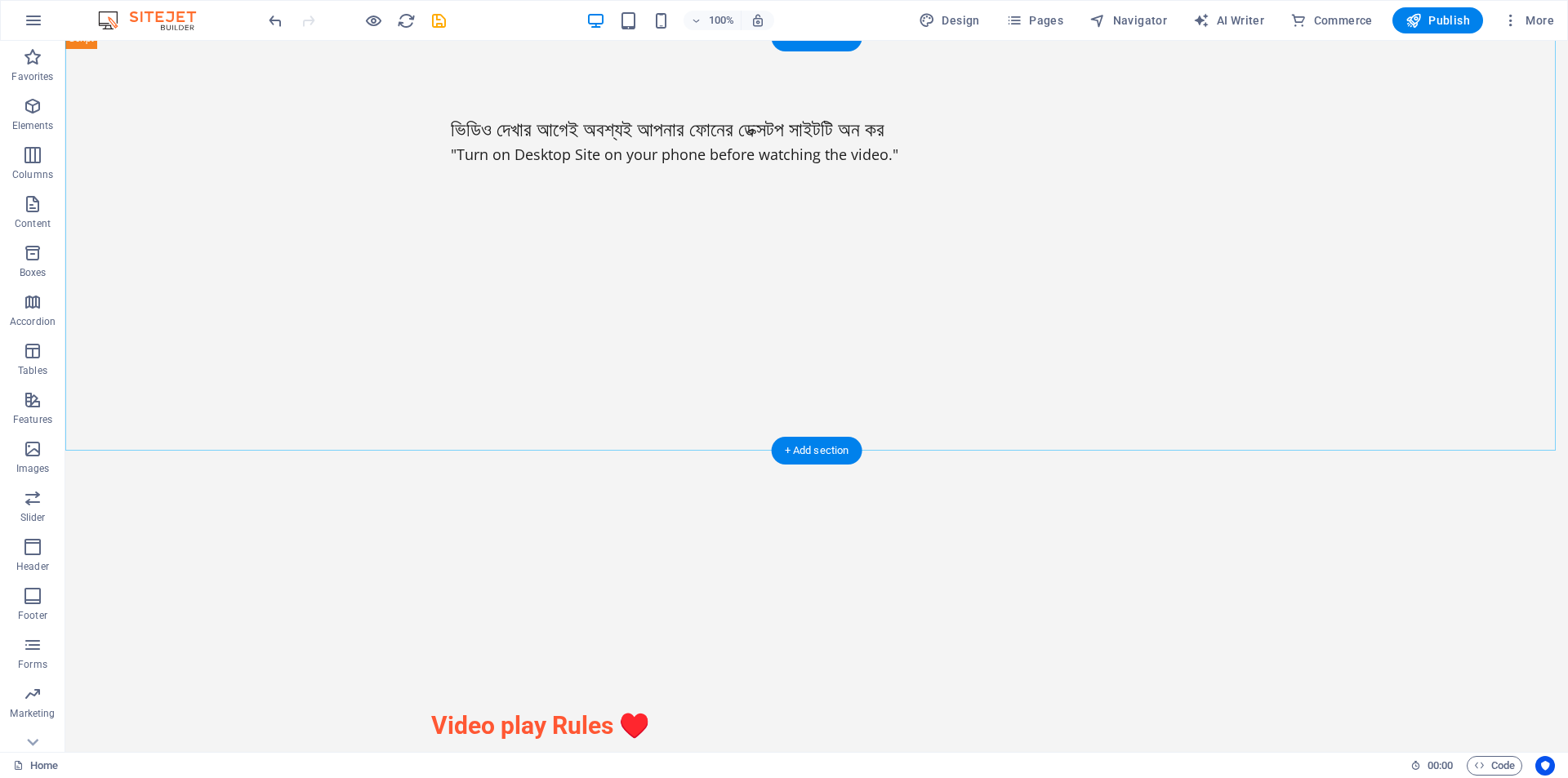
scroll to position [979, 0]
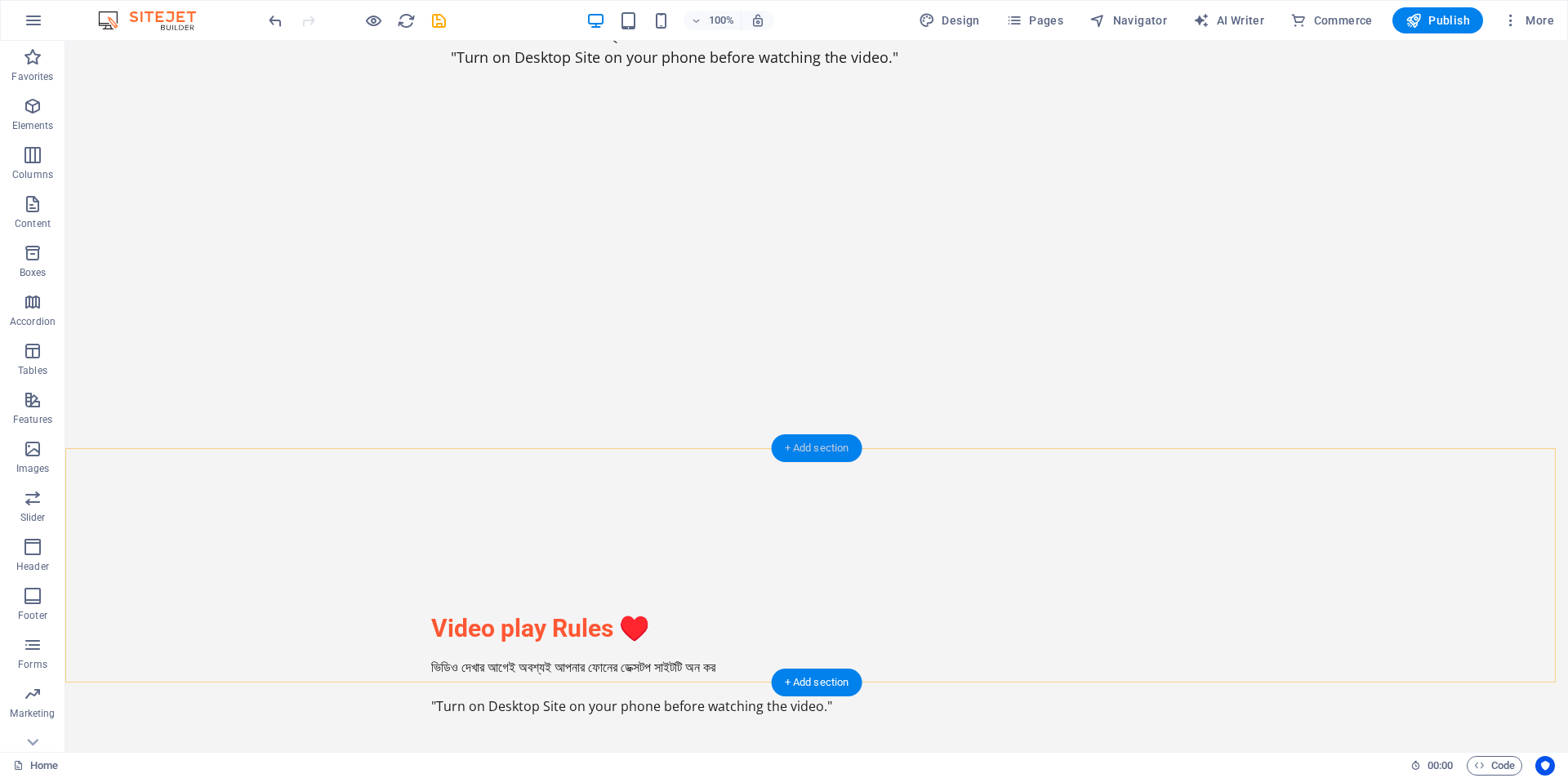
click at [823, 451] on div "+ Add section" at bounding box center [817, 449] width 90 height 28
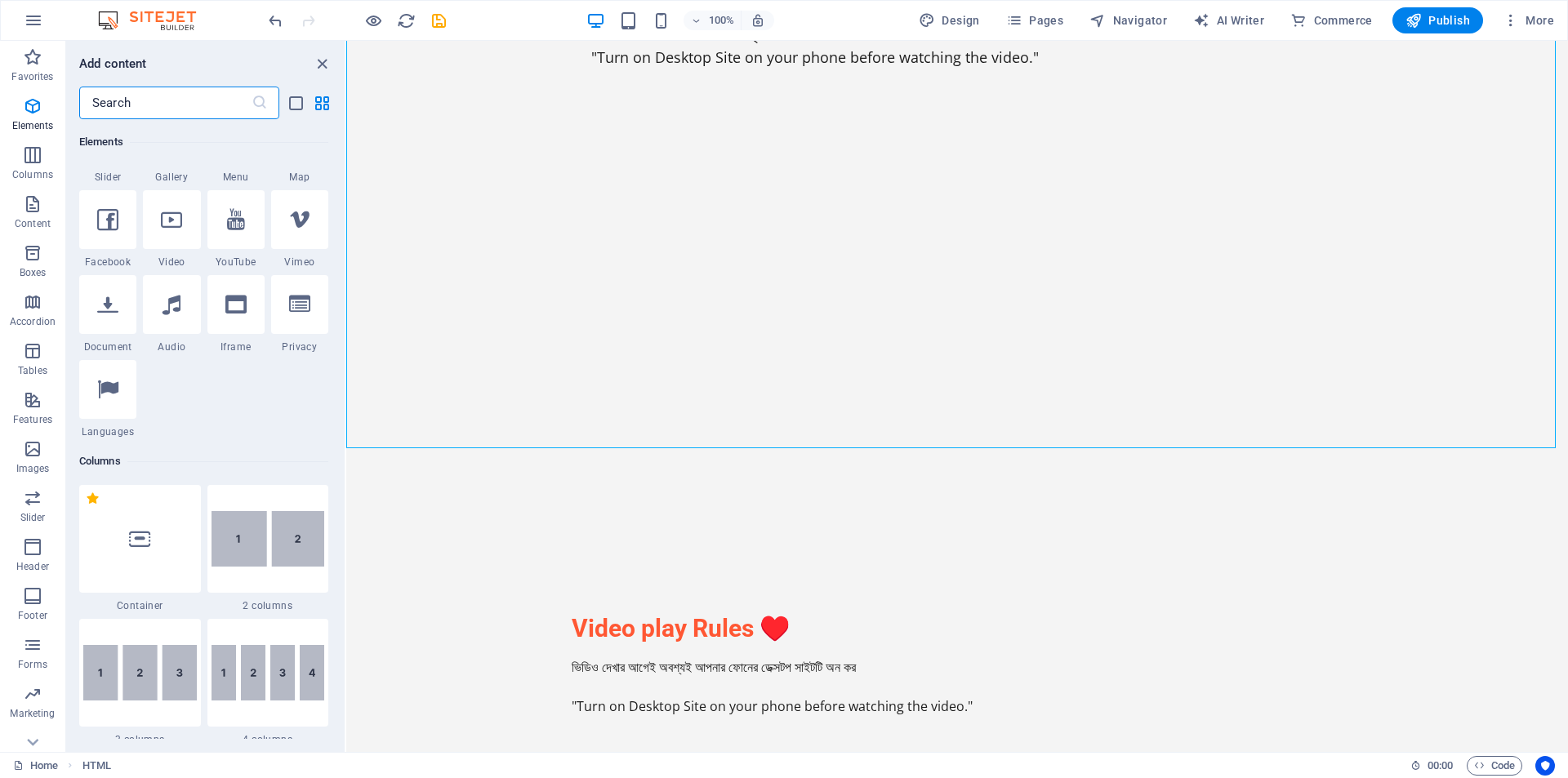
scroll to position [80, 0]
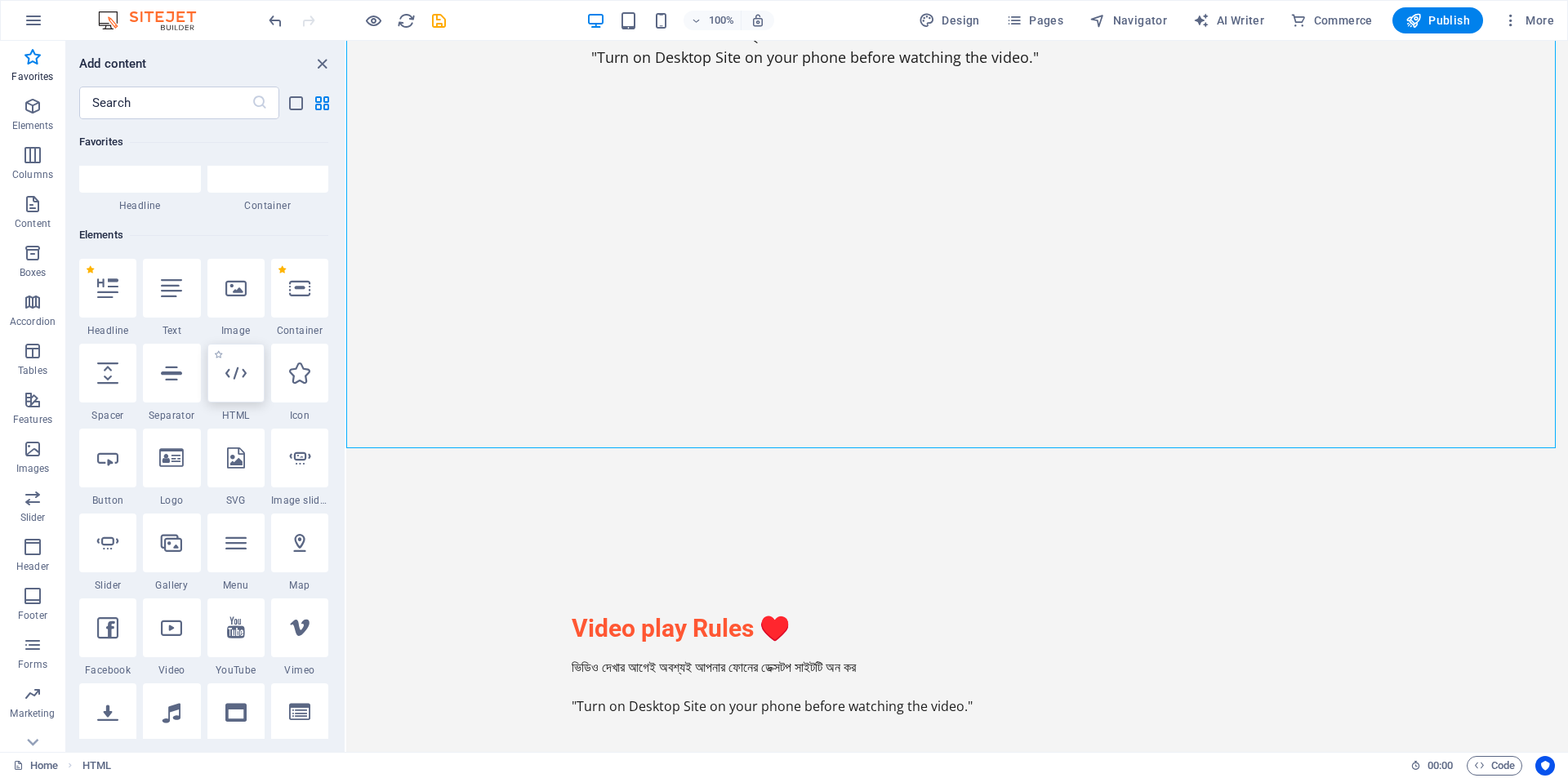
click at [242, 384] on div at bounding box center [236, 372] width 58 height 59
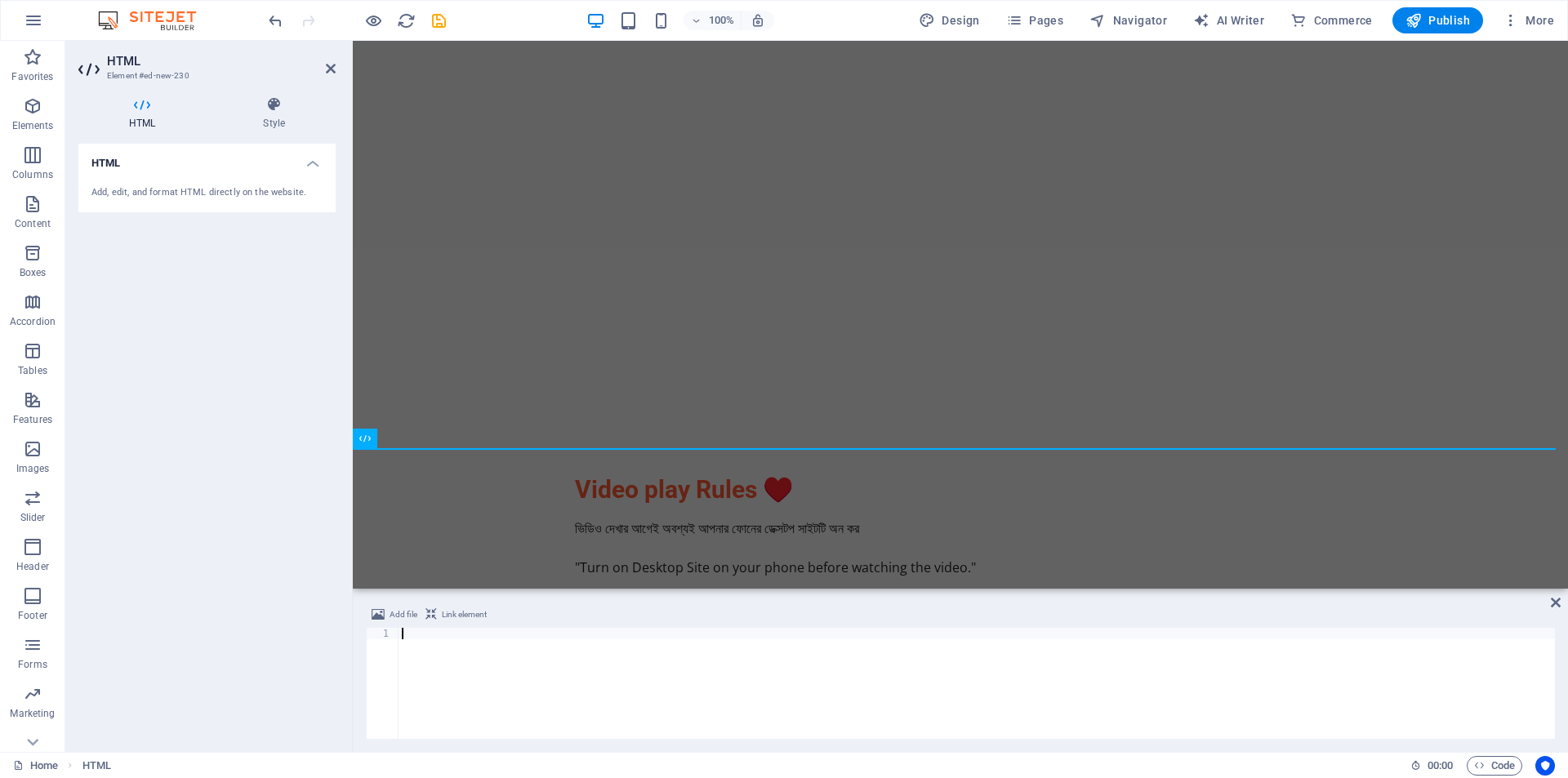
scroll to position [842, 0]
type textarea "<script type='text/javascript' src='//pl27587286.revenuecpmgate.com/7d/9d/b4/7d…"
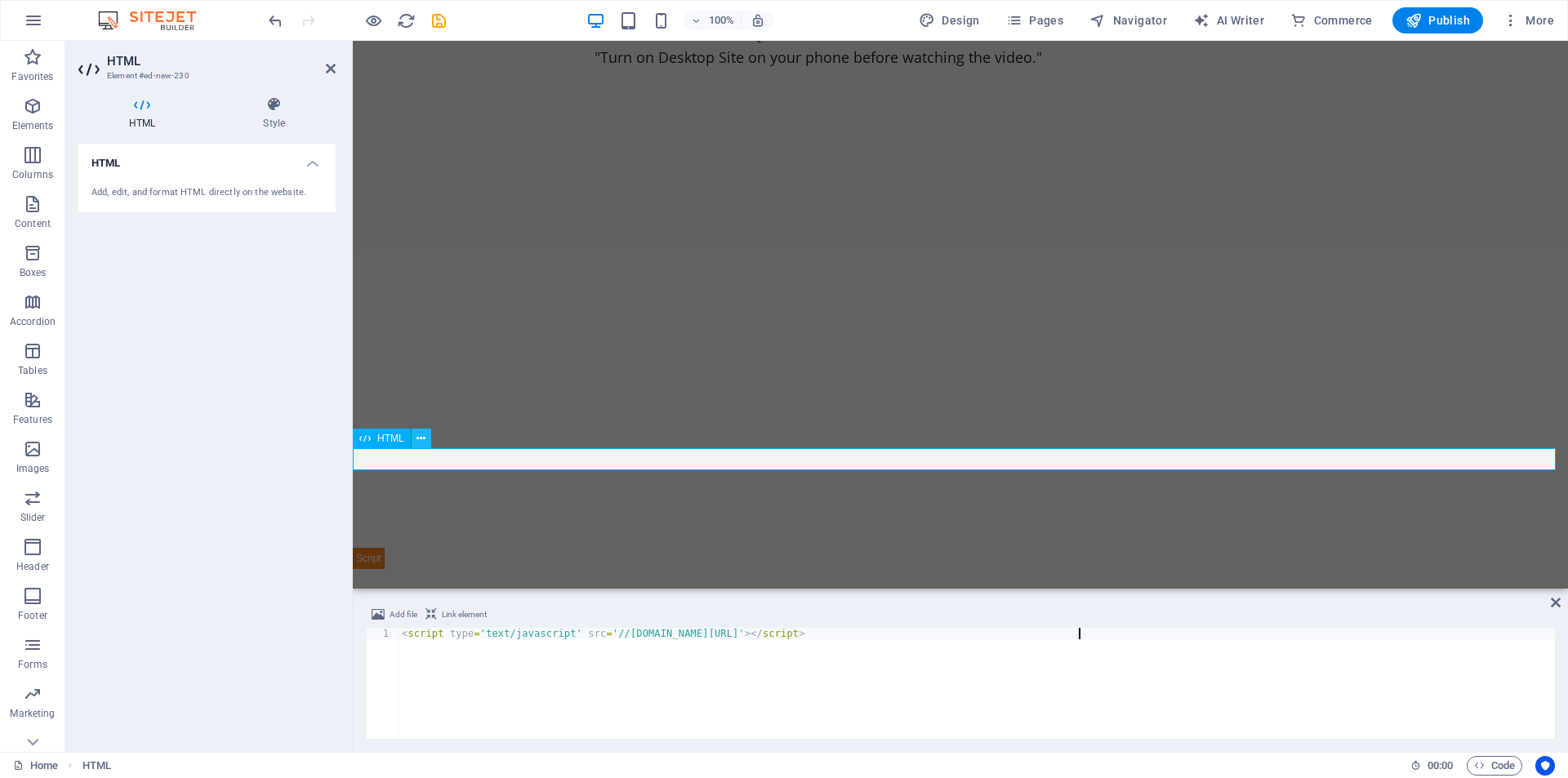
click at [420, 439] on icon at bounding box center [421, 439] width 9 height 17
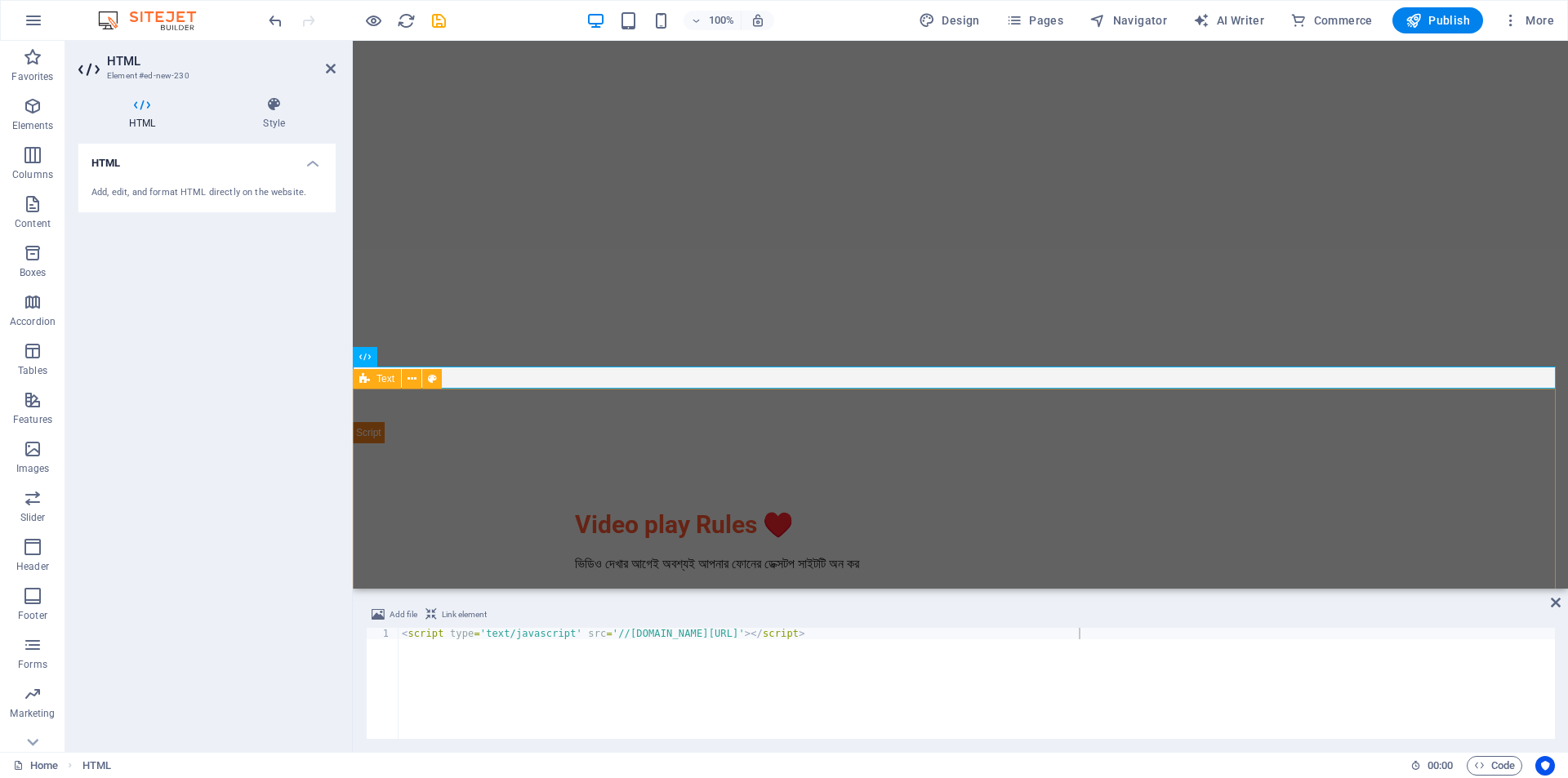
scroll to position [1004, 0]
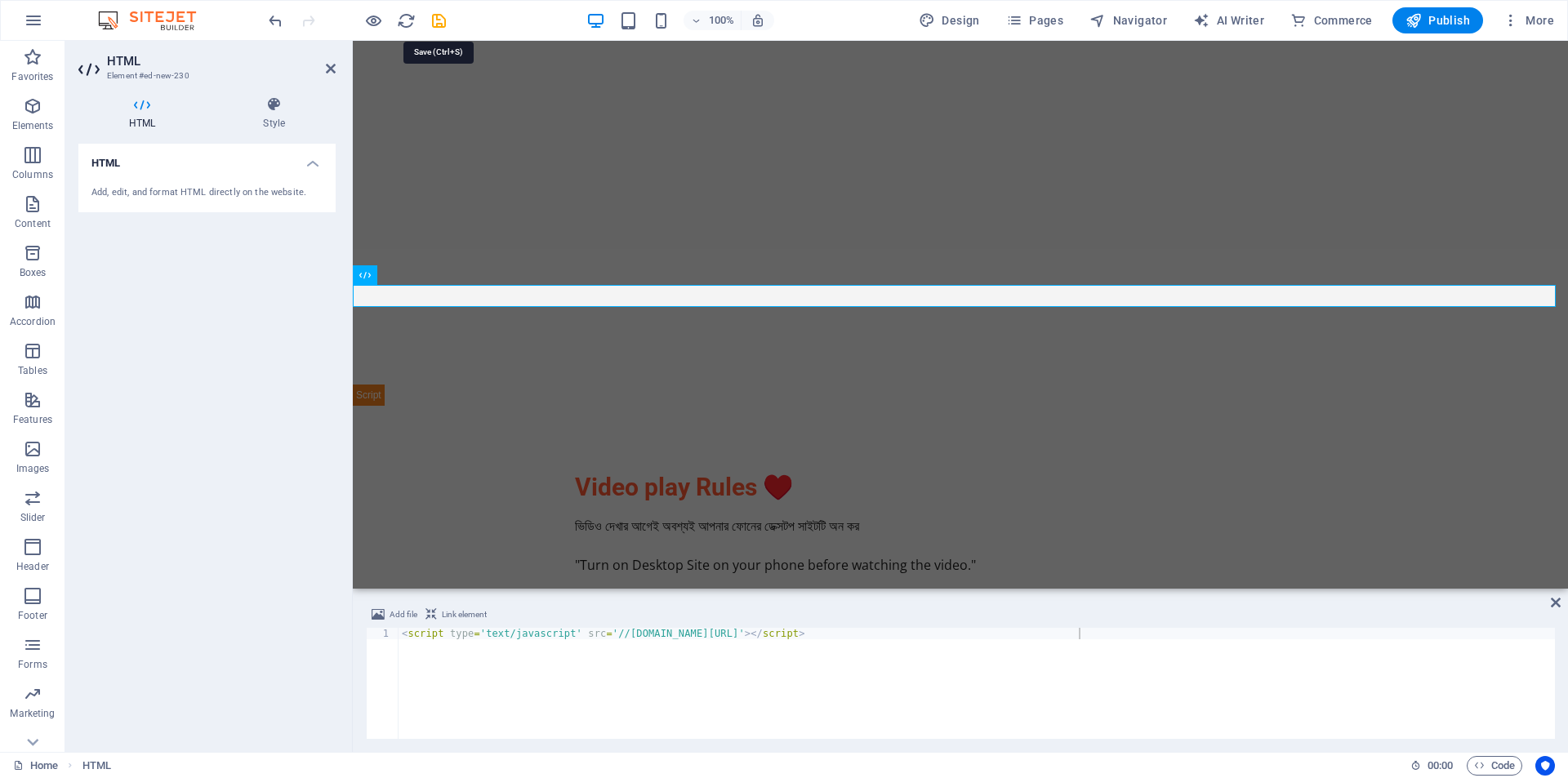
click at [440, 22] on icon "save" at bounding box center [439, 21] width 19 height 19
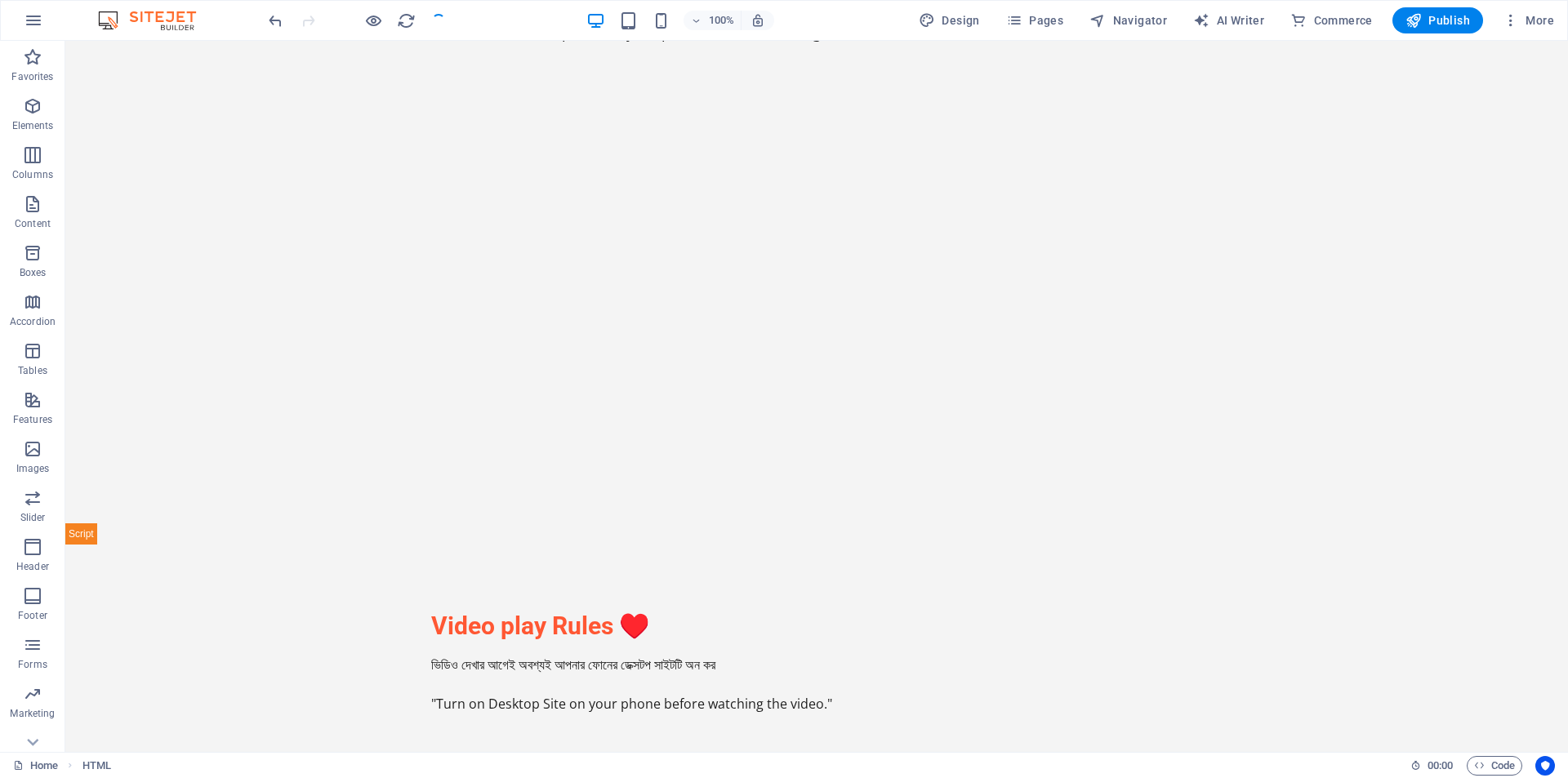
scroll to position [1143, 0]
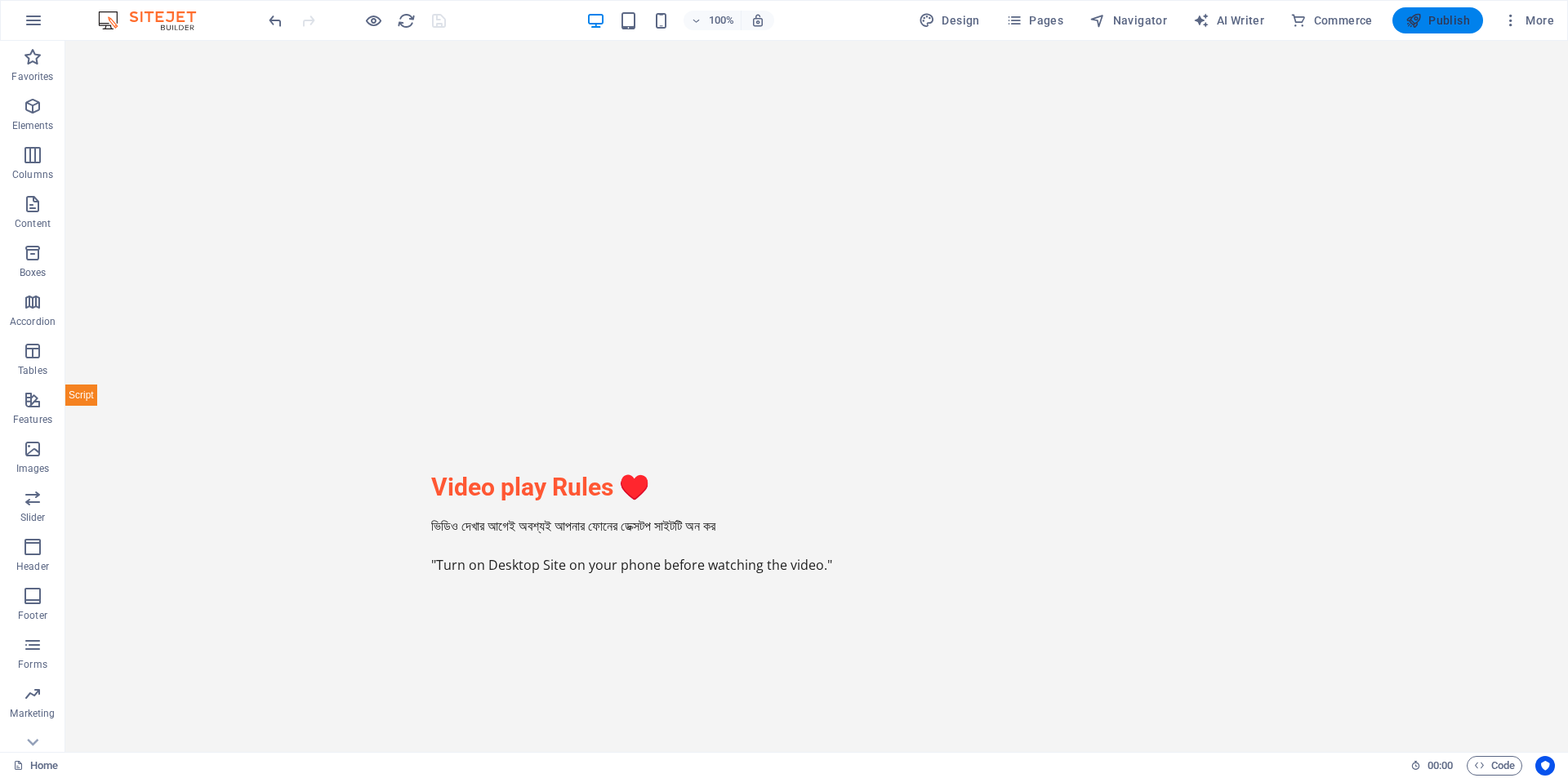
click at [1413, 19] on icon "button" at bounding box center [1413, 20] width 16 height 16
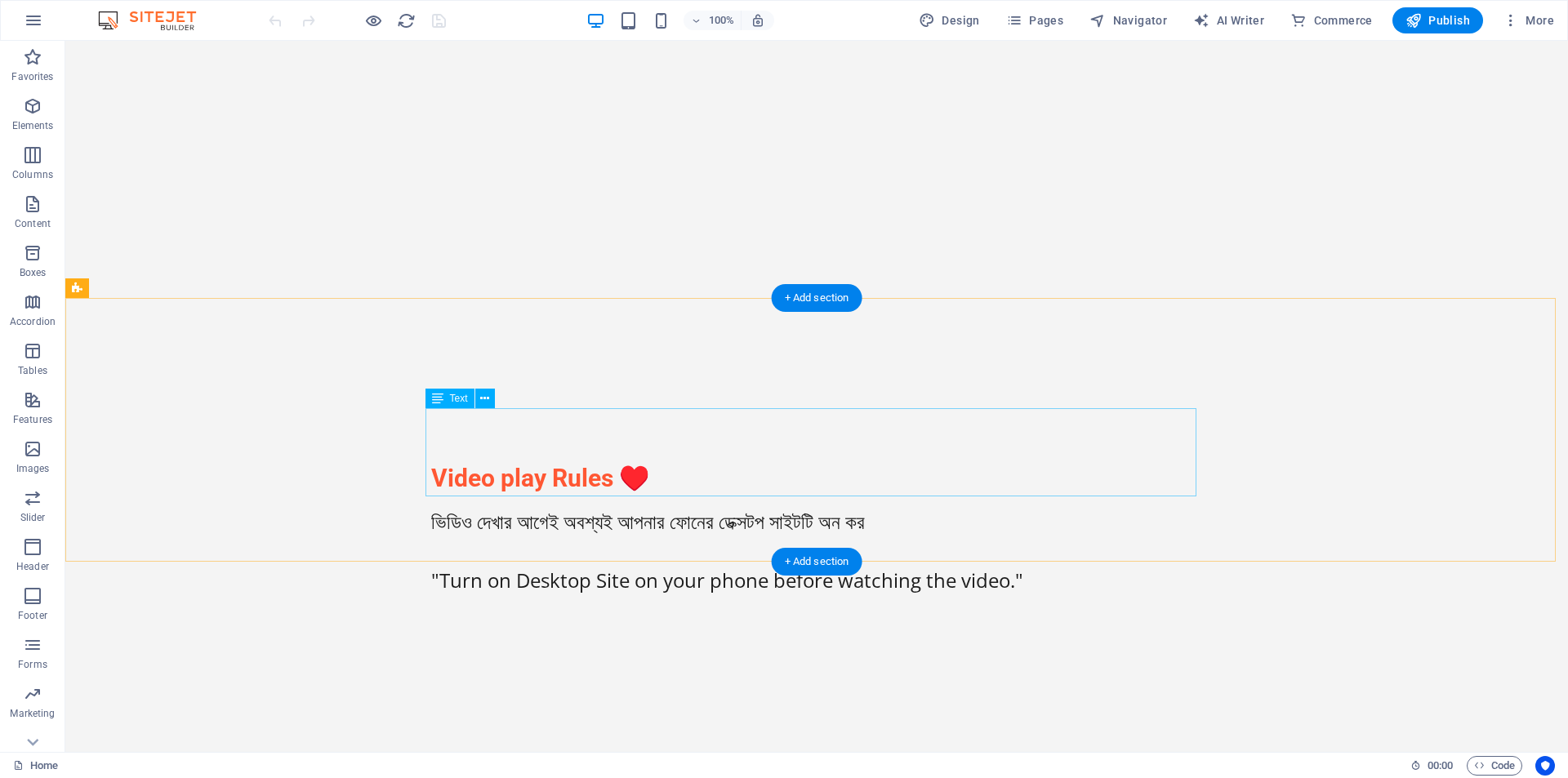
scroll to position [2722, 0]
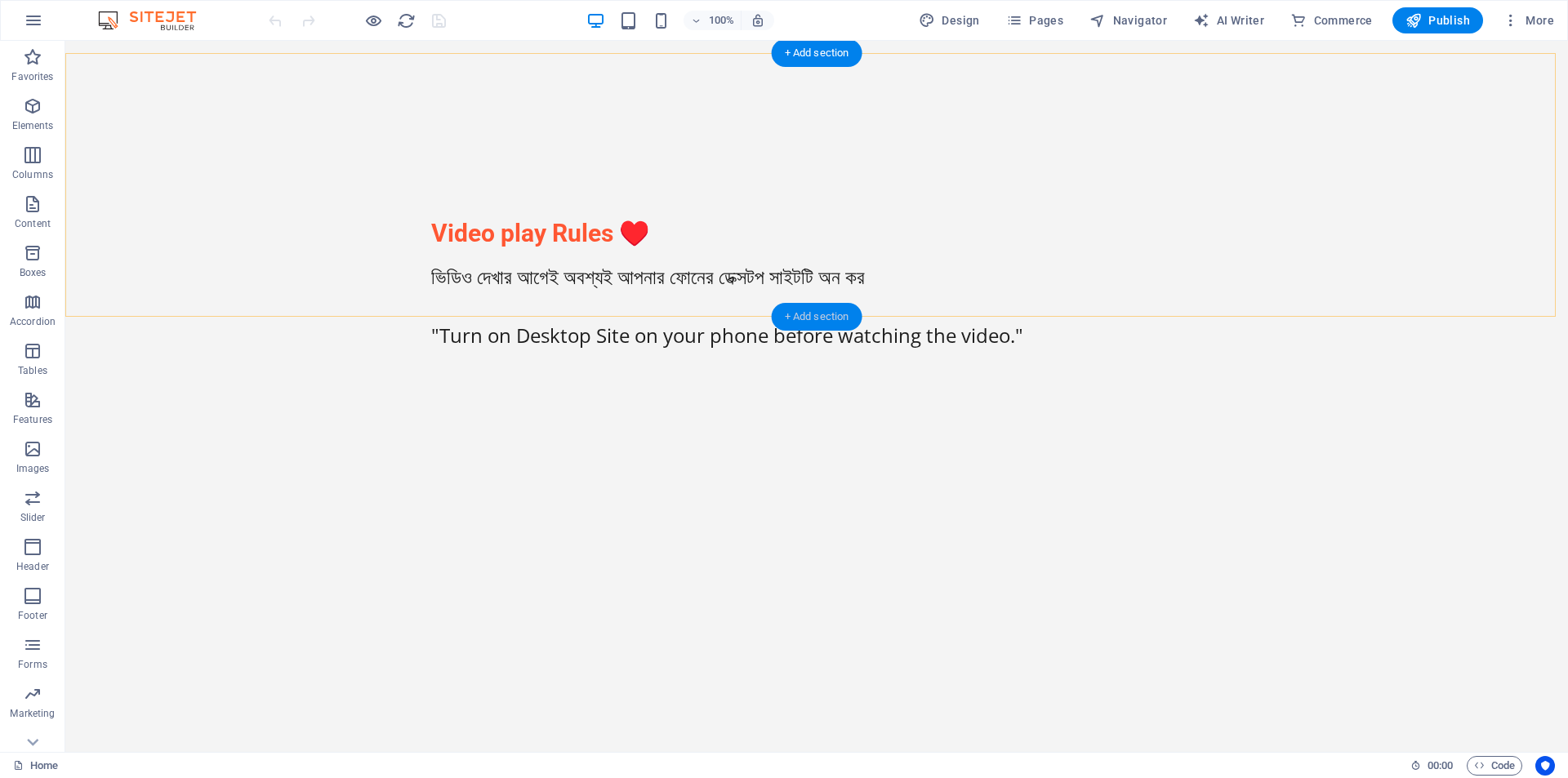
click at [817, 316] on div "+ Add section" at bounding box center [817, 317] width 90 height 28
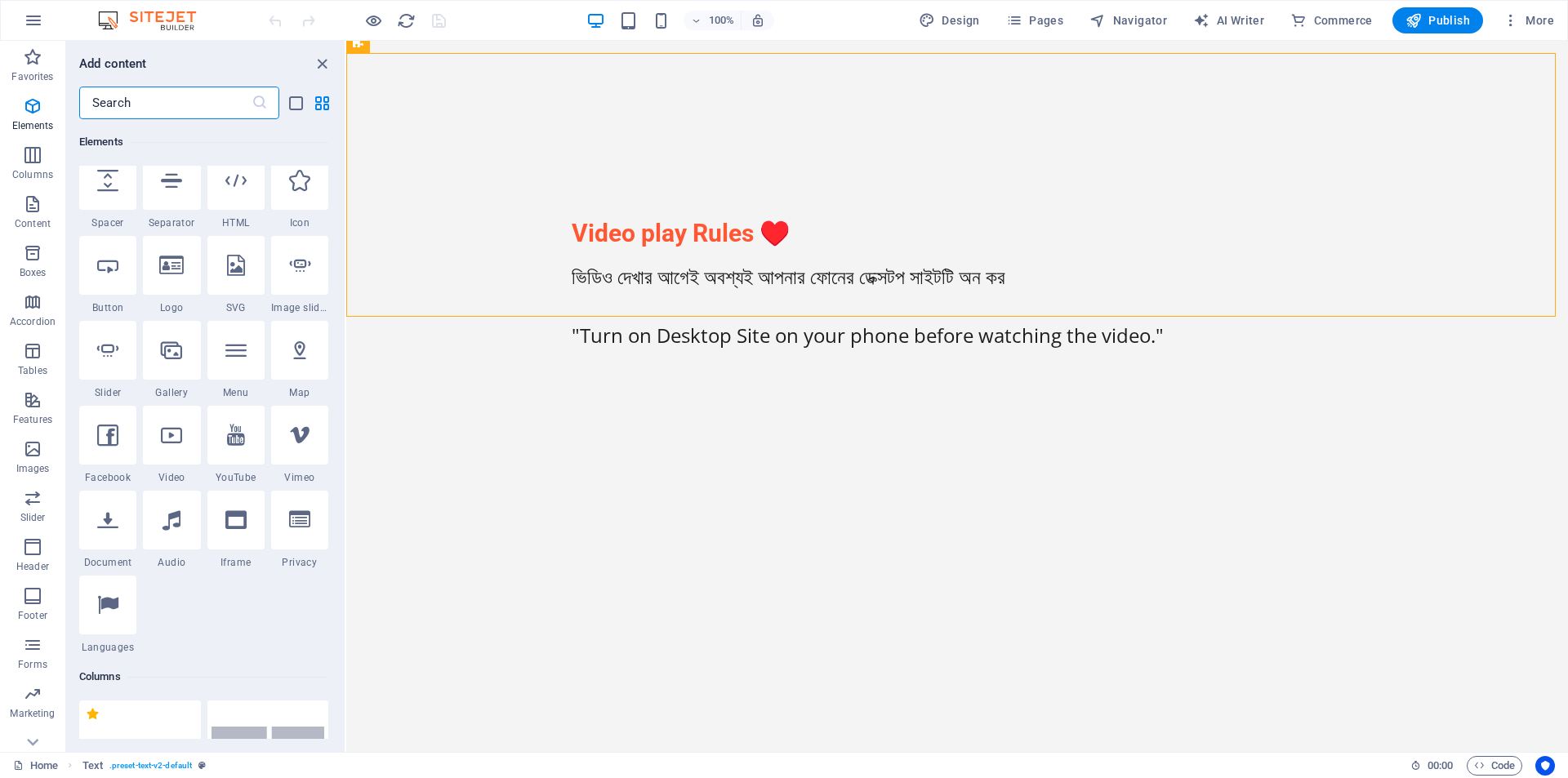
scroll to position [244, 0]
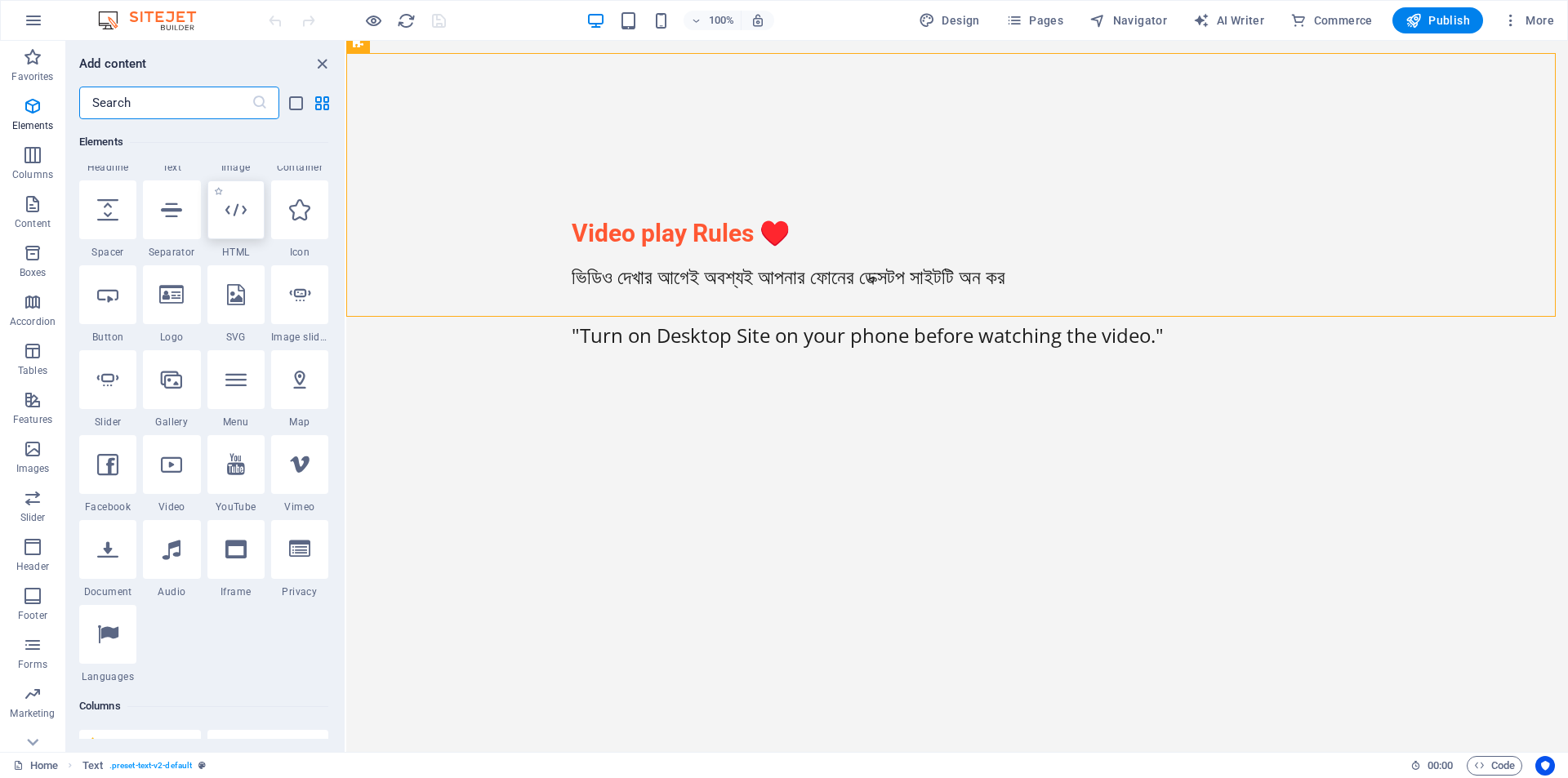
click at [231, 230] on div at bounding box center [236, 209] width 58 height 59
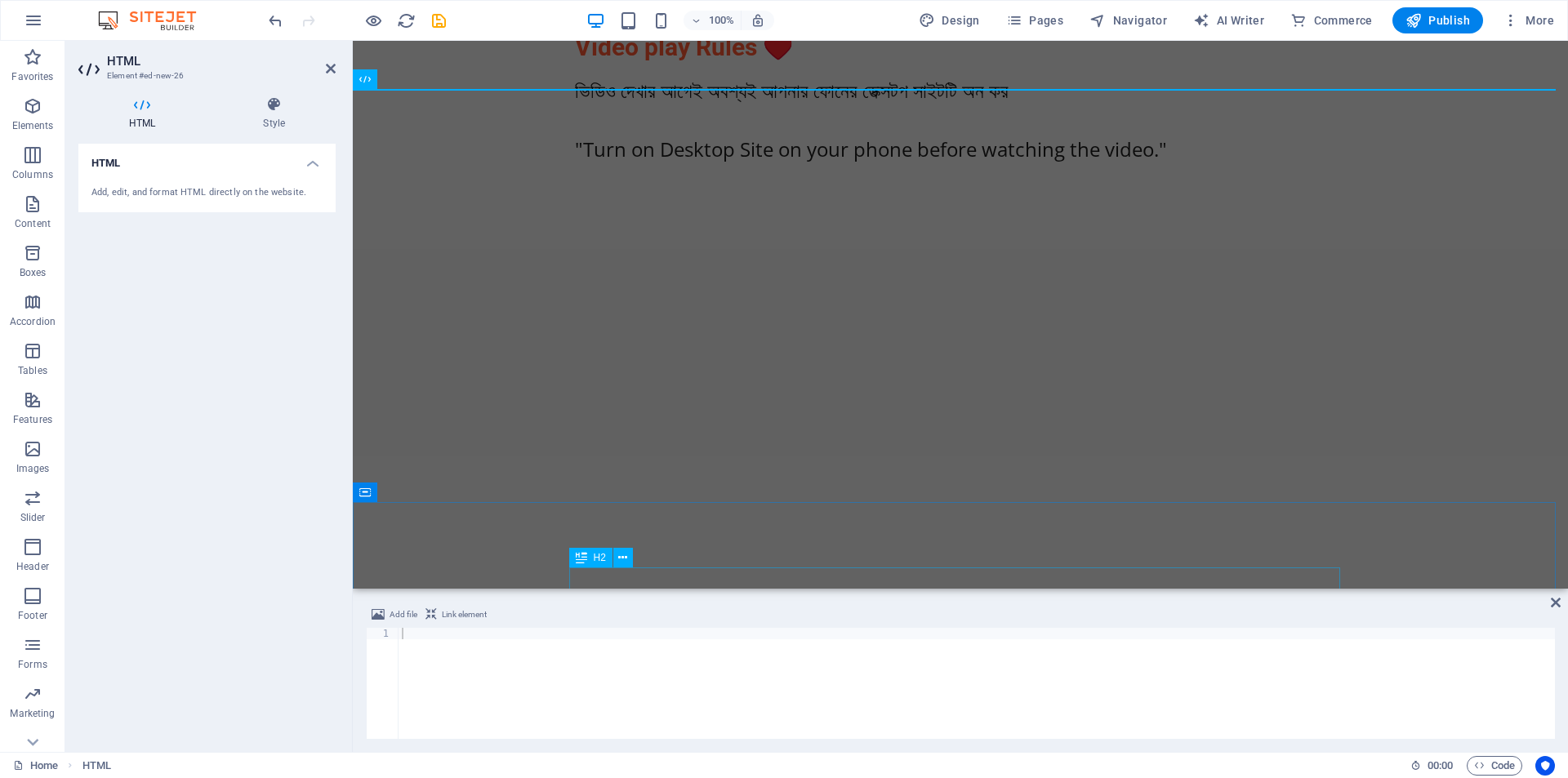
scroll to position [2828, 0]
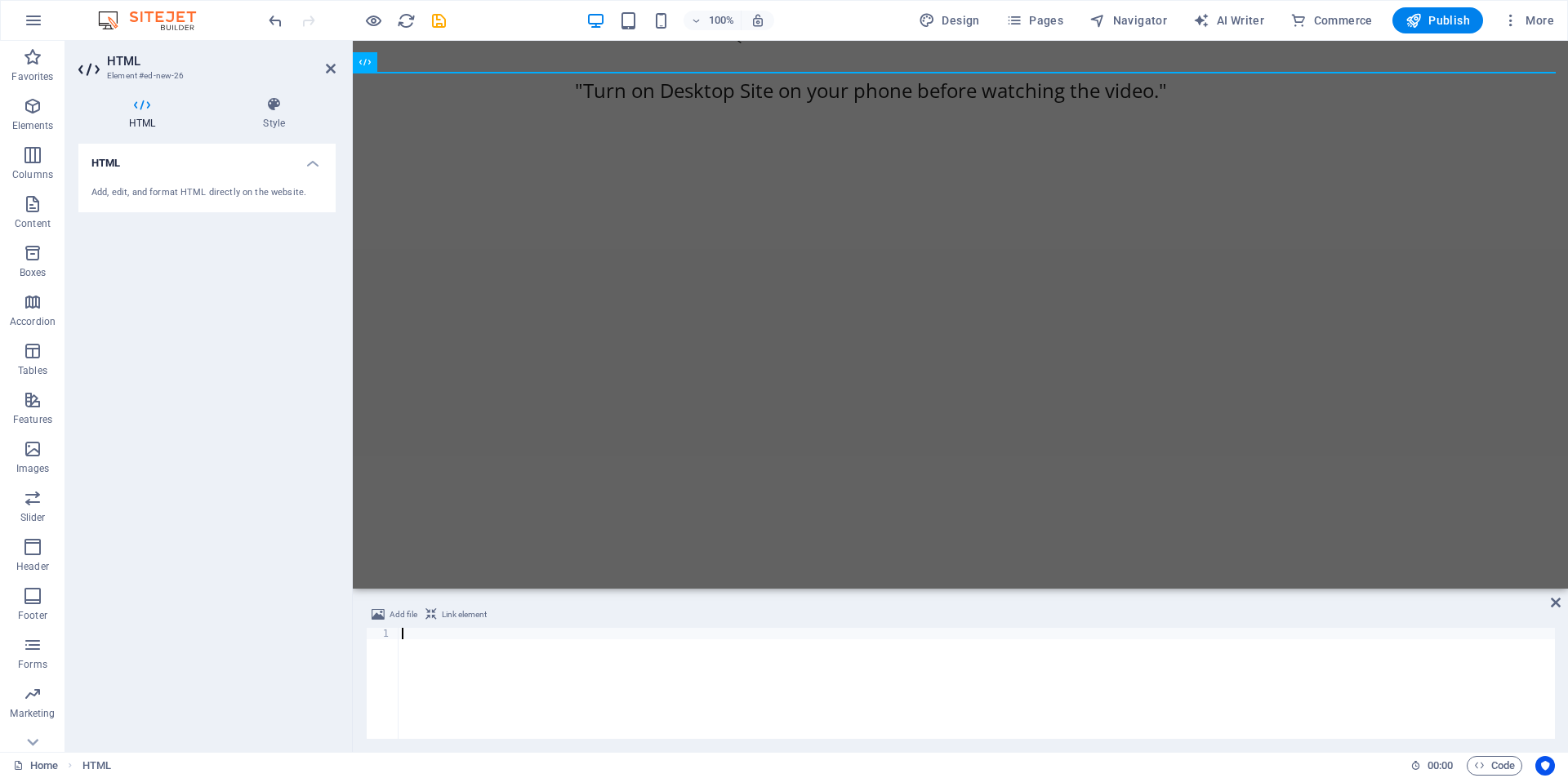
paste textarea "<div id="container-ff010c54da75d27e6d8e58b809d4e00d"></div>"
type textarea "<div id="container-ff010c54da75d27e6d8e58b809d4e00d"></div>"
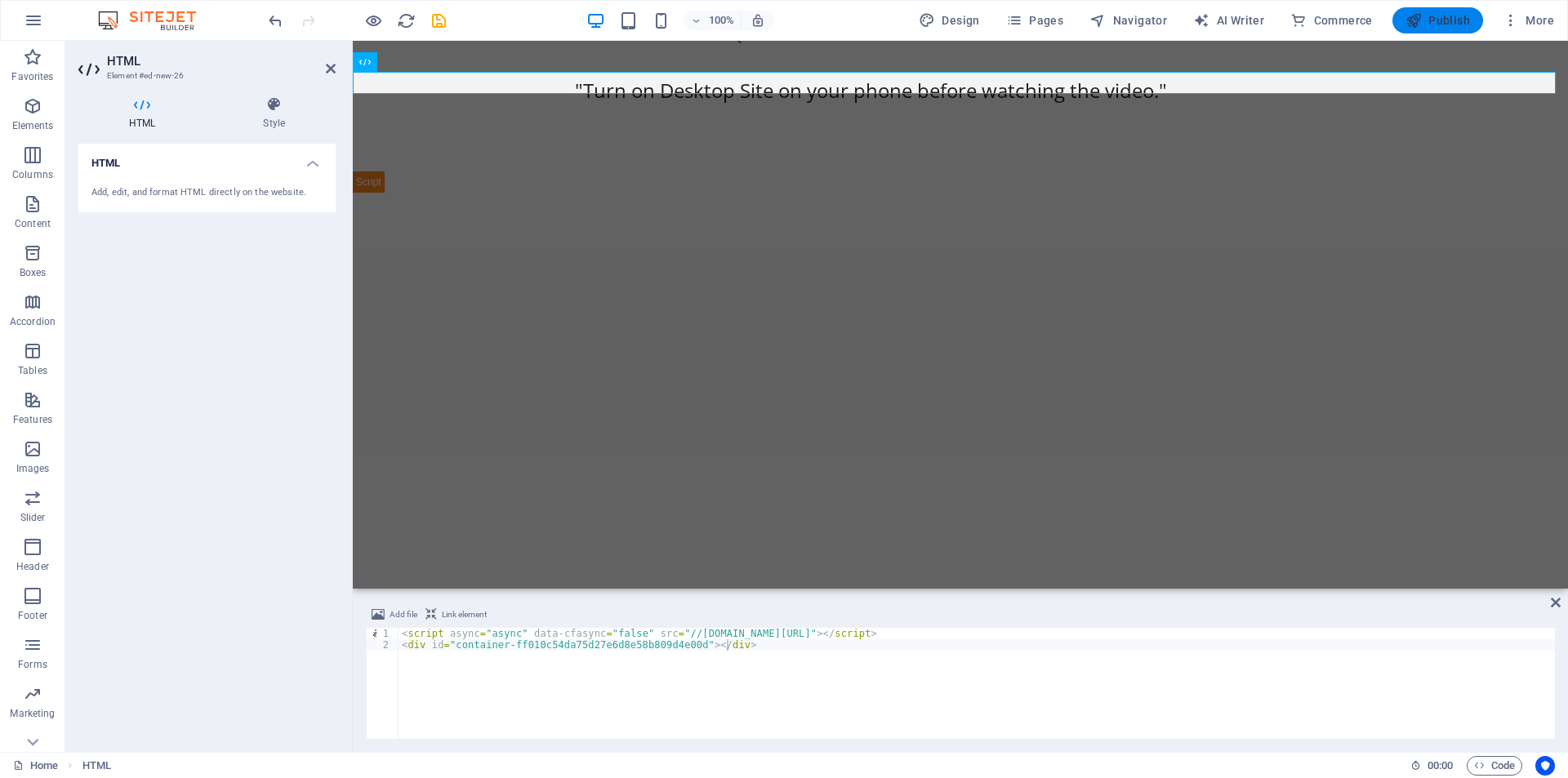
click at [1444, 24] on span "Publish" at bounding box center [1437, 20] width 65 height 16
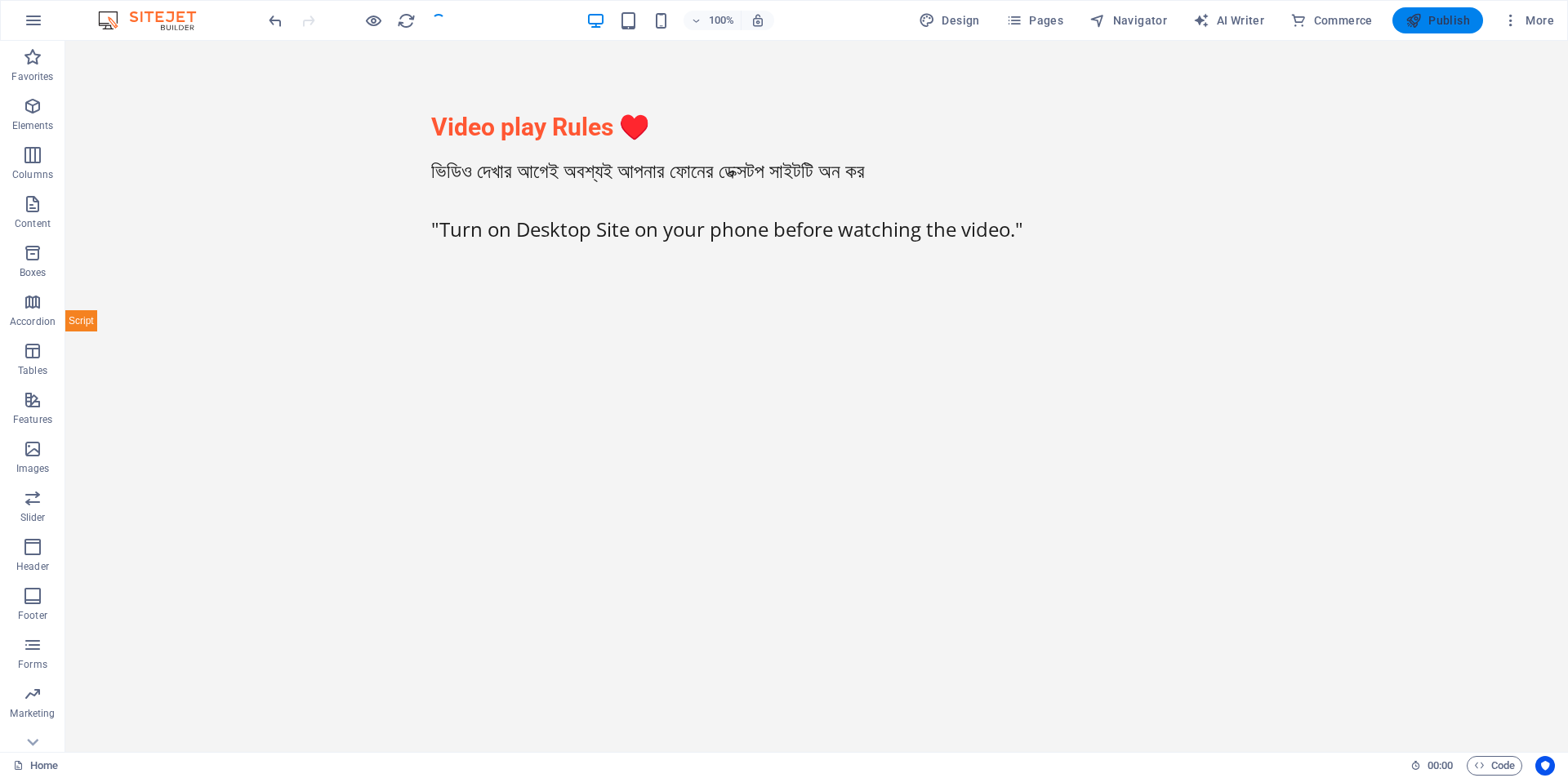
scroll to position [2966, 0]
